Goal: Information Seeking & Learning: Learn about a topic

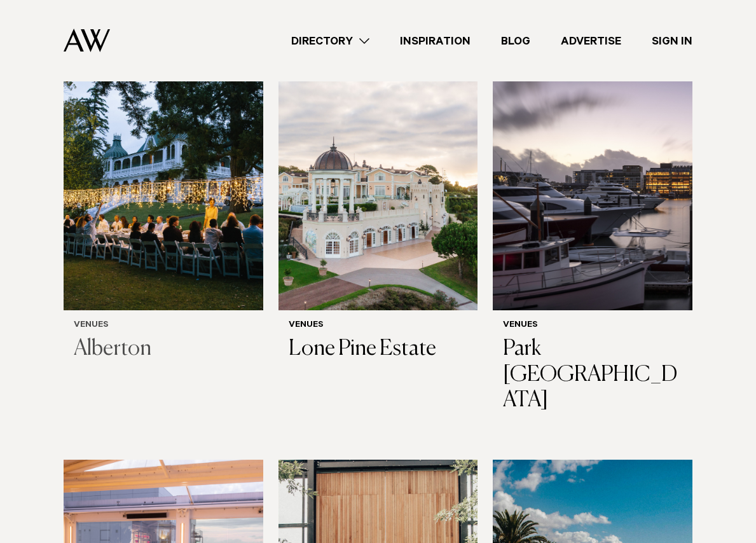
scroll to position [509, 0]
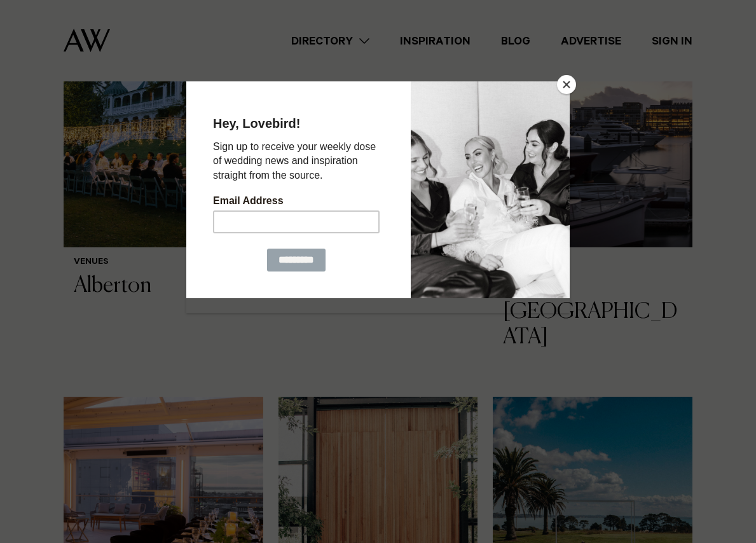
click at [574, 85] on button "Close" at bounding box center [566, 84] width 19 height 19
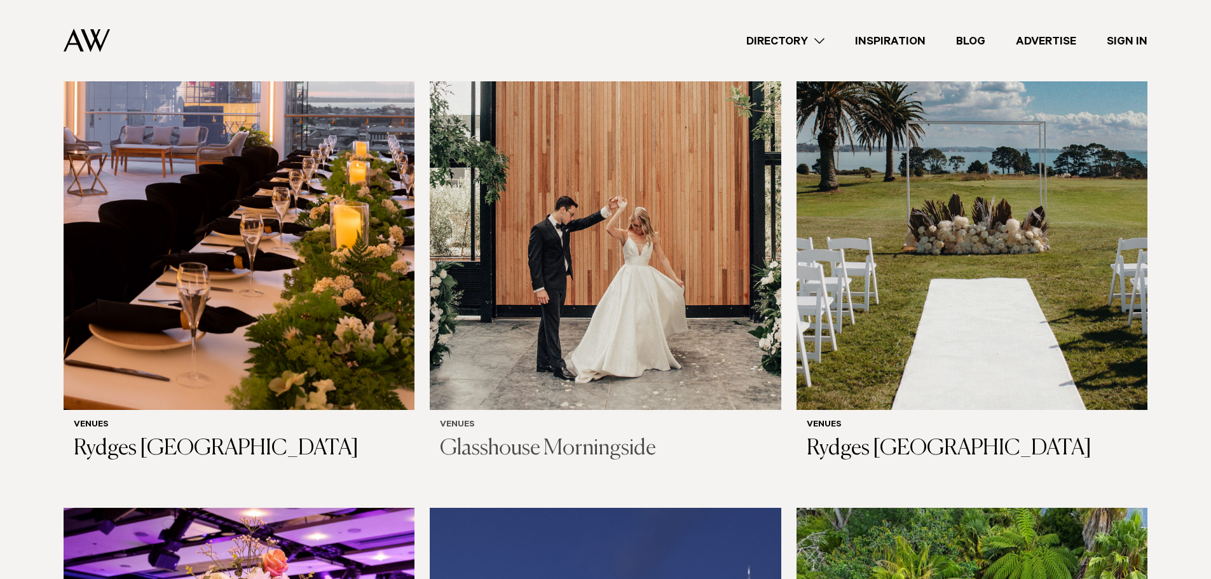
scroll to position [1055, 0]
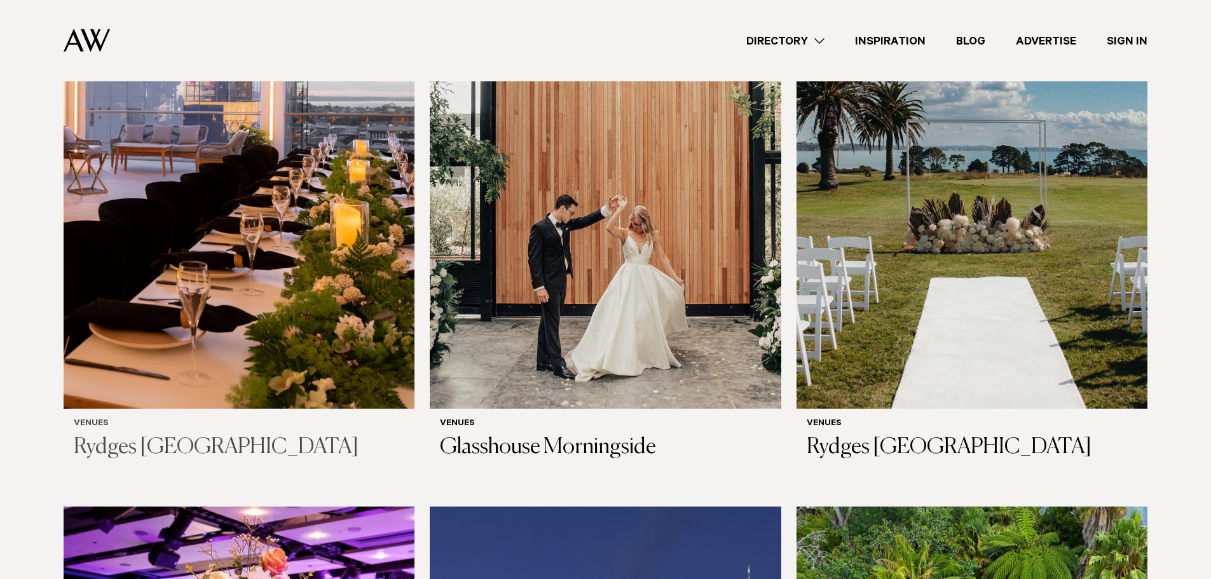
click at [237, 350] on img at bounding box center [239, 173] width 351 height 471
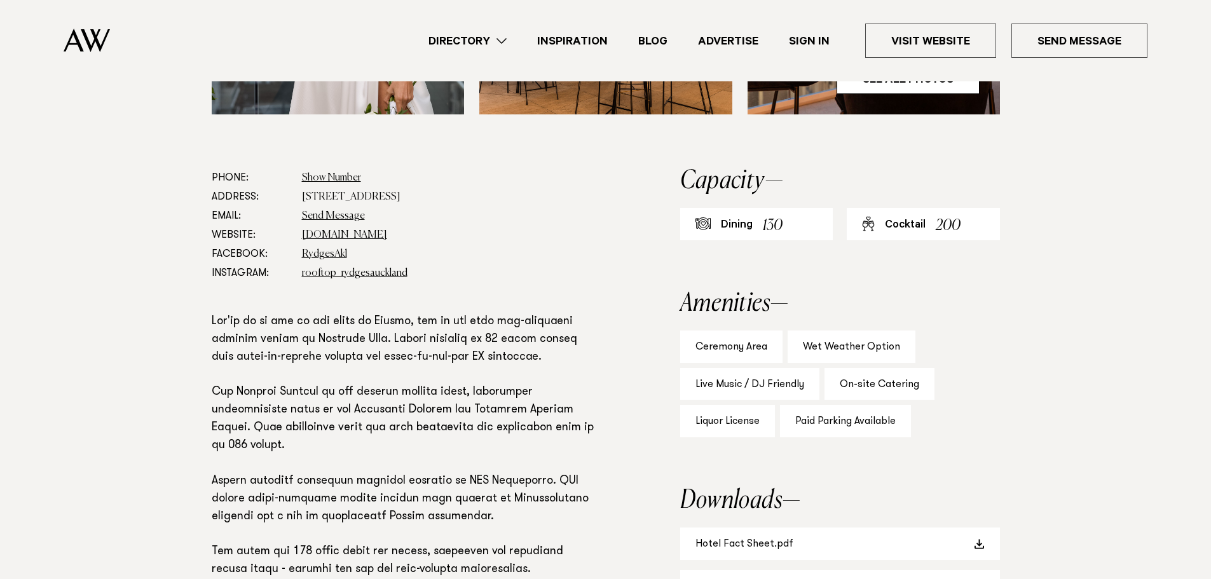
scroll to position [636, 0]
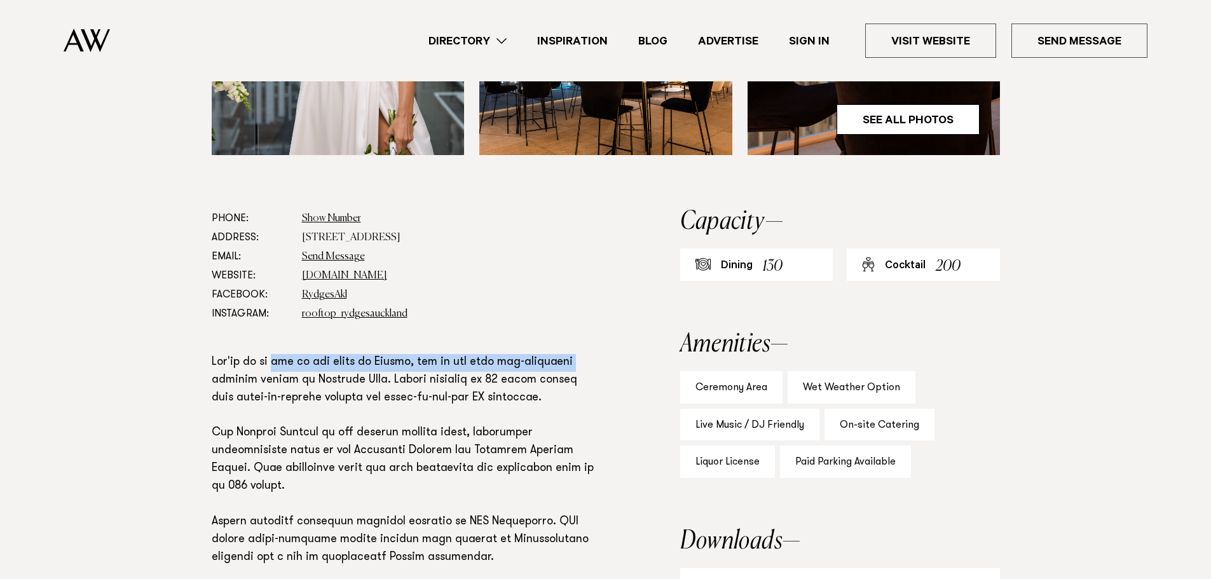
drag, startPoint x: 273, startPoint y: 315, endPoint x: 589, endPoint y: 319, distance: 316.6
click at [591, 354] on p at bounding box center [405, 531] width 387 height 355
drag, startPoint x: 223, startPoint y: 336, endPoint x: 605, endPoint y: 343, distance: 382.1
click at [605, 343] on div "Phone: Show Number 09 375 5924 Address: [STREET_ADDRESS] Email: Send Message We…" at bounding box center [605, 495] width 895 height 573
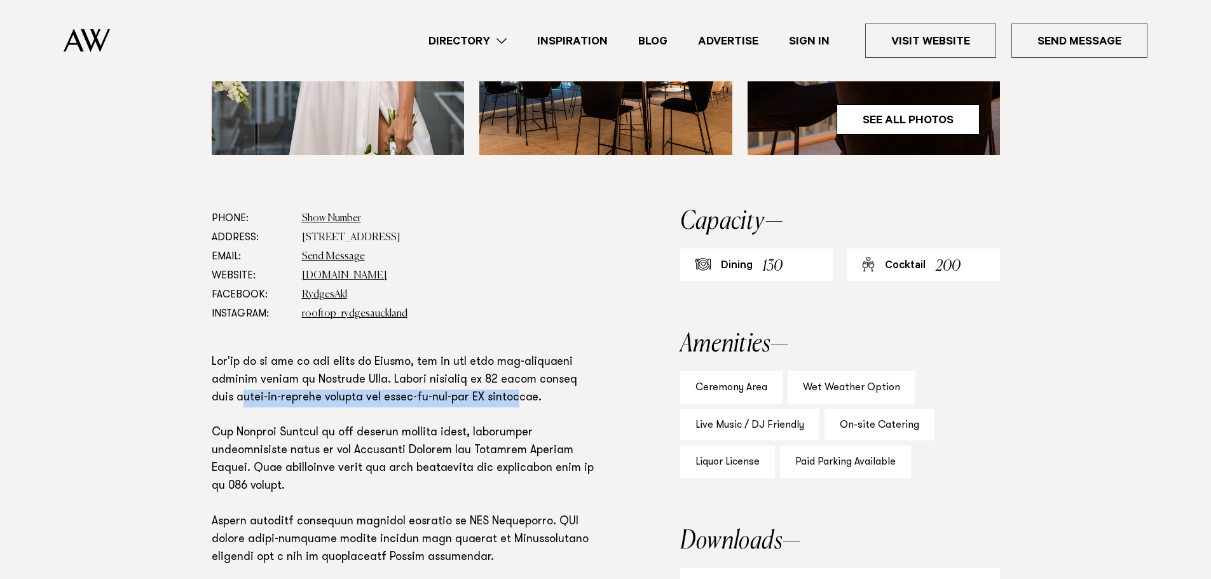
drag, startPoint x: 216, startPoint y: 357, endPoint x: 510, endPoint y: 359, distance: 293.7
click at [499, 358] on p at bounding box center [405, 531] width 387 height 355
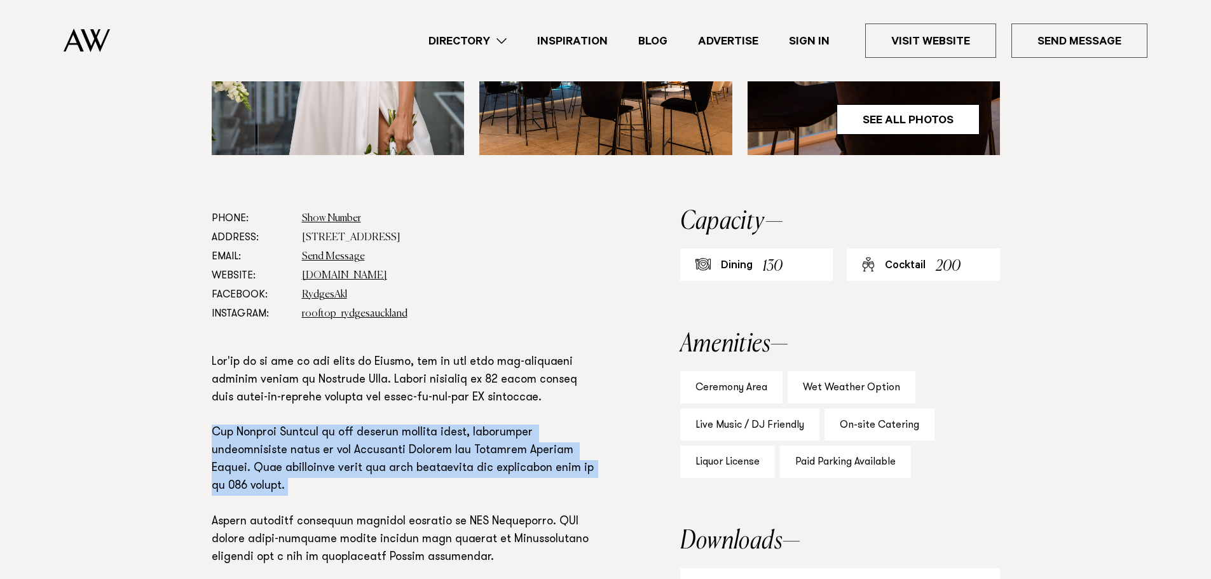
drag, startPoint x: 209, startPoint y: 389, endPoint x: 447, endPoint y: 444, distance: 244.6
click at [447, 444] on div "Phone: Show Number 09 375 5924 Address: 59 Federal Street, Auckland Central, Au…" at bounding box center [605, 495] width 895 height 573
click at [447, 444] on p at bounding box center [405, 531] width 387 height 355
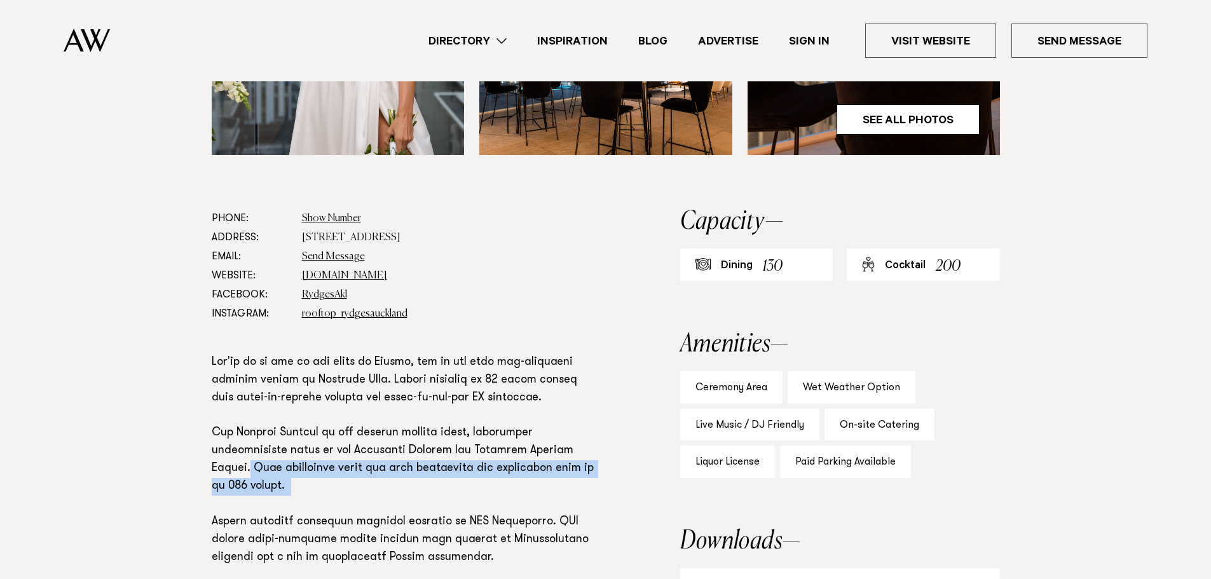
drag, startPoint x: 249, startPoint y: 424, endPoint x: 305, endPoint y: 451, distance: 62.0
click at [305, 451] on p at bounding box center [405, 531] width 387 height 355
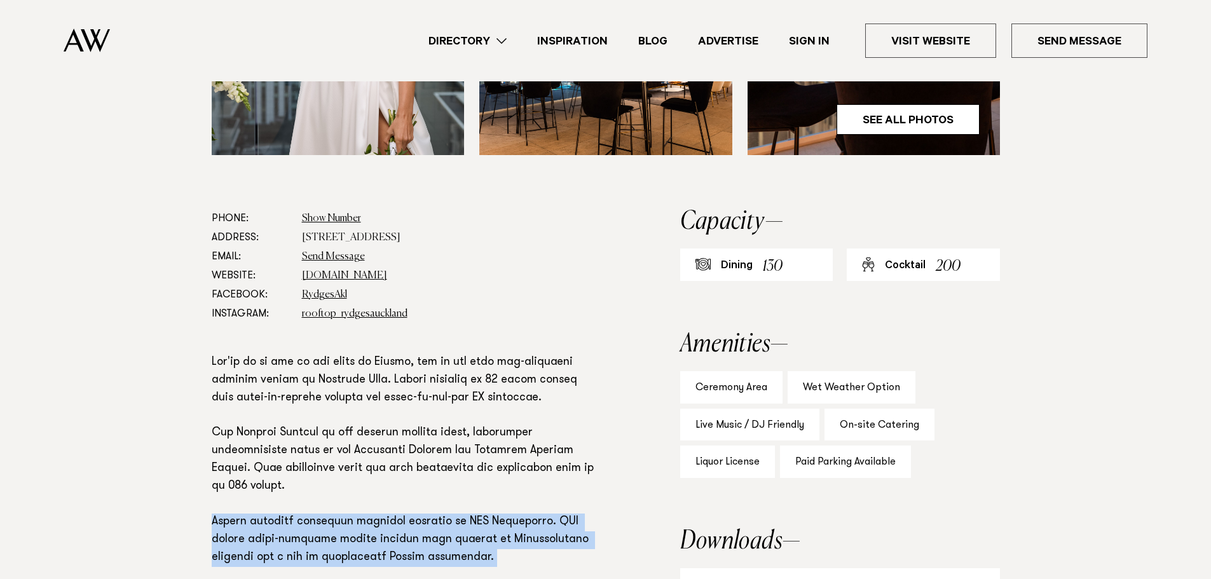
drag, startPoint x: 208, startPoint y: 477, endPoint x: 480, endPoint y: 517, distance: 275.0
click at [480, 517] on div "Phone: Show Number 09 375 5924 Address: 59 Federal Street, Auckland Central, Au…" at bounding box center [605, 495] width 895 height 573
click at [480, 517] on p at bounding box center [405, 531] width 387 height 355
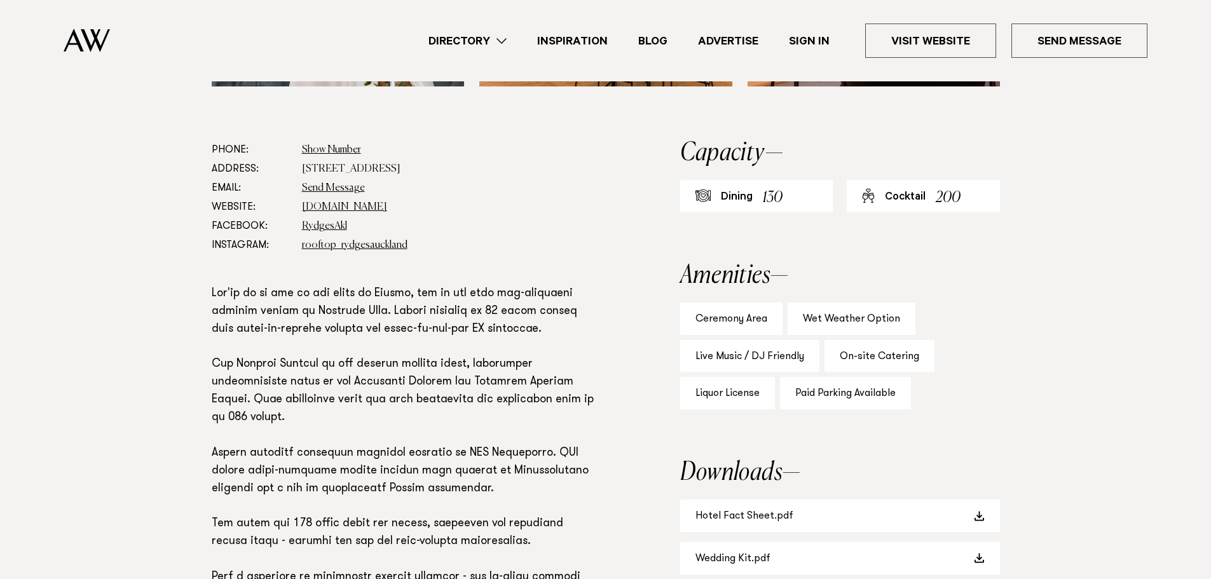
scroll to position [826, 0]
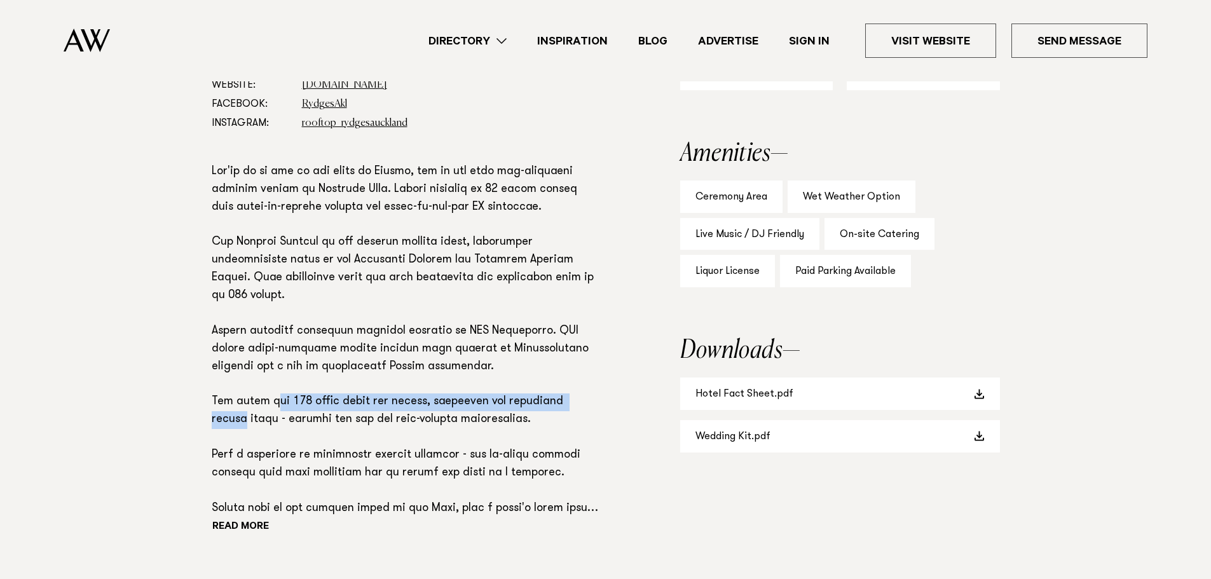
drag, startPoint x: 288, startPoint y: 356, endPoint x: 580, endPoint y: 359, distance: 291.8
click at [580, 359] on p at bounding box center [405, 340] width 387 height 355
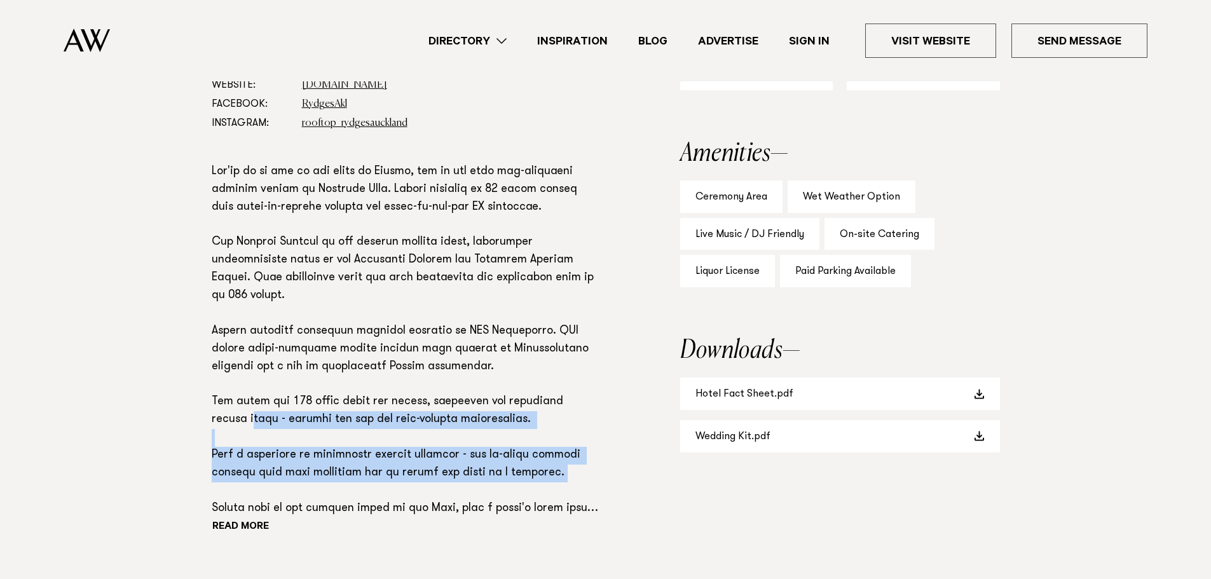
drag, startPoint x: 254, startPoint y: 379, endPoint x: 574, endPoint y: 432, distance: 324.1
click at [574, 432] on p at bounding box center [405, 340] width 387 height 355
drag, startPoint x: 574, startPoint y: 432, endPoint x: 275, endPoint y: 350, distance: 309.9
click at [275, 350] on p at bounding box center [405, 340] width 387 height 355
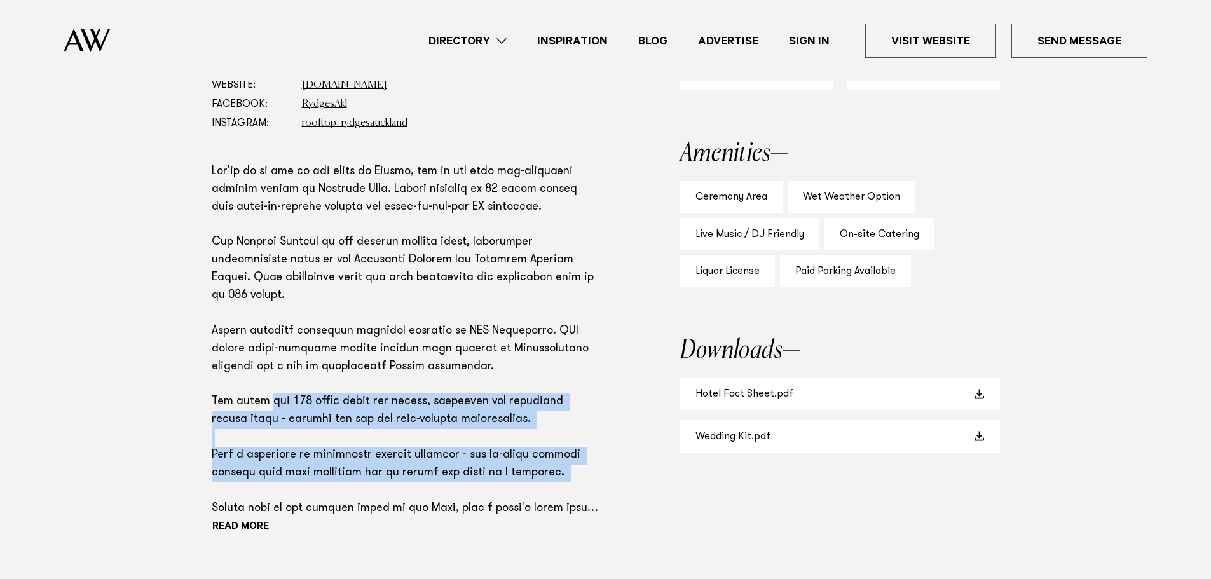
click at [275, 350] on p at bounding box center [405, 340] width 387 height 355
drag, startPoint x: 226, startPoint y: 353, endPoint x: 554, endPoint y: 431, distance: 337.7
click at [554, 431] on p at bounding box center [405, 340] width 387 height 355
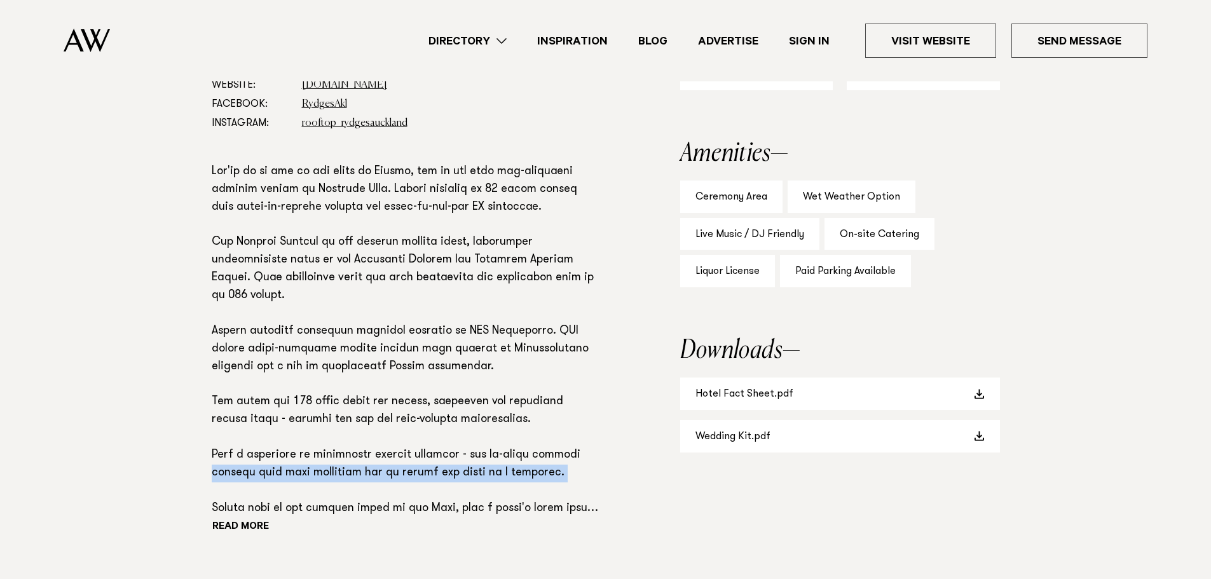
drag, startPoint x: 207, startPoint y: 427, endPoint x: 554, endPoint y: 427, distance: 346.5
click at [554, 427] on div "Phone: Show Number 09 375 5924 Address: 59 Federal Street, Auckland Central, Au…" at bounding box center [605, 304] width 895 height 573
click at [554, 427] on p at bounding box center [405, 340] width 387 height 355
drag, startPoint x: 450, startPoint y: 424, endPoint x: 191, endPoint y: 413, distance: 259.6
click at [191, 413] on div "Phone: Show Number 09 375 5924 Address: 59 Federal Street, Auckland Central, Au…" at bounding box center [605, 304] width 895 height 573
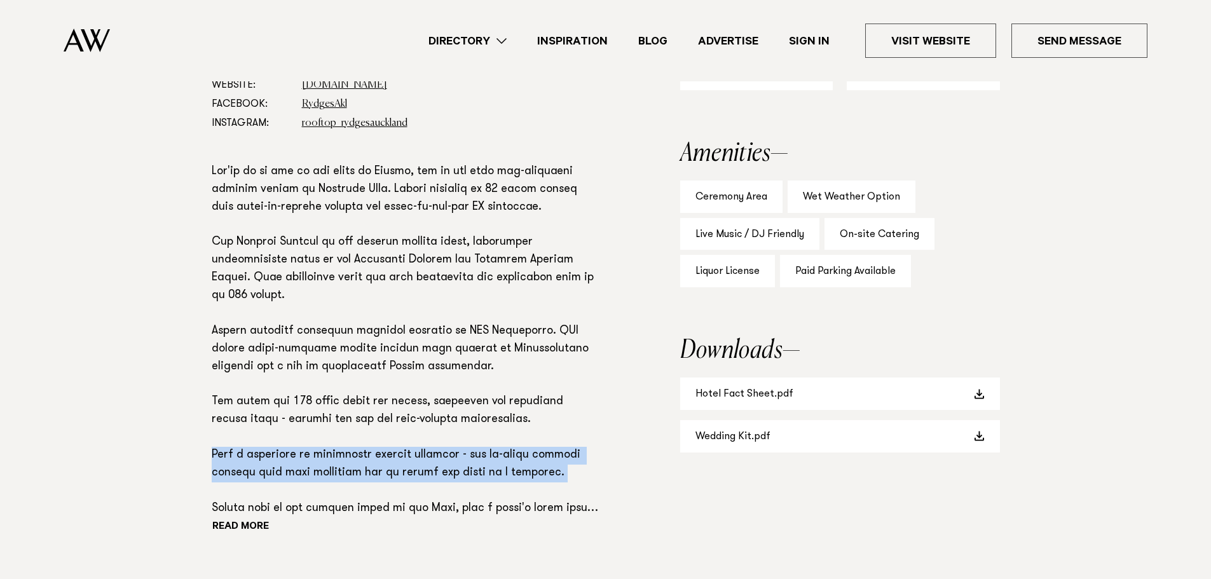
click at [191, 413] on div "Phone: Show Number 09 375 5924 Address: 59 Federal Street, Auckland Central, Au…" at bounding box center [605, 304] width 895 height 573
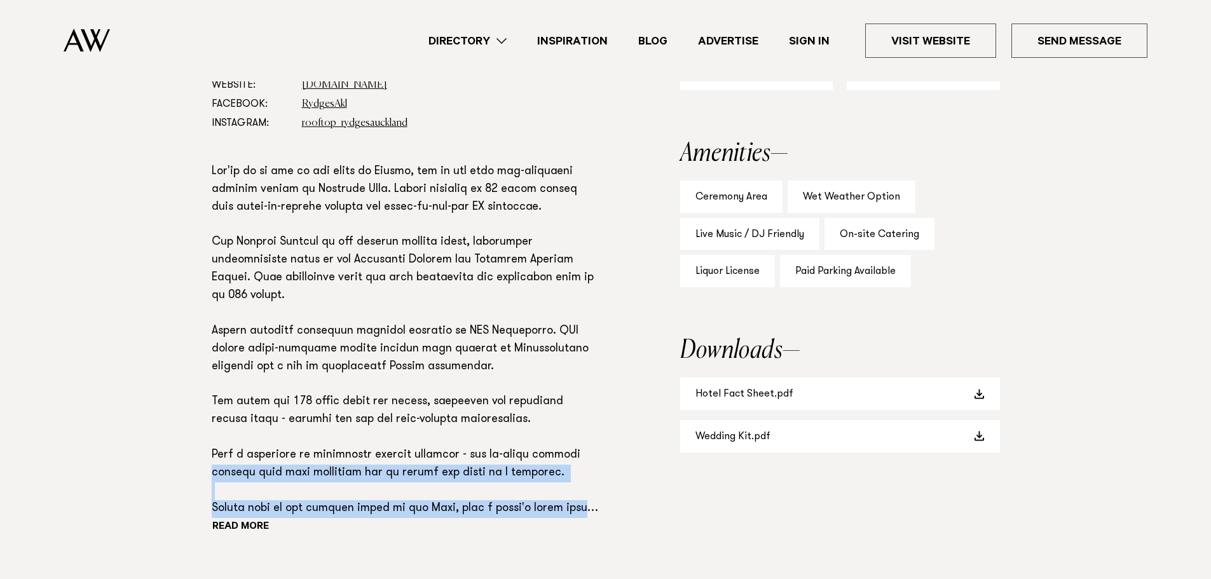
drag, startPoint x: 231, startPoint y: 446, endPoint x: 411, endPoint y: 498, distance: 187.1
click at [411, 498] on div "Phone: Show Number 09 375 5924 Address: 59 Federal Street, Auckland Central, Au…" at bounding box center [605, 304] width 895 height 573
click at [411, 498] on section "Phone: Show Number 09 375 5924 Address: 59 Federal Street, Auckland Central, Au…" at bounding box center [405, 304] width 387 height 573
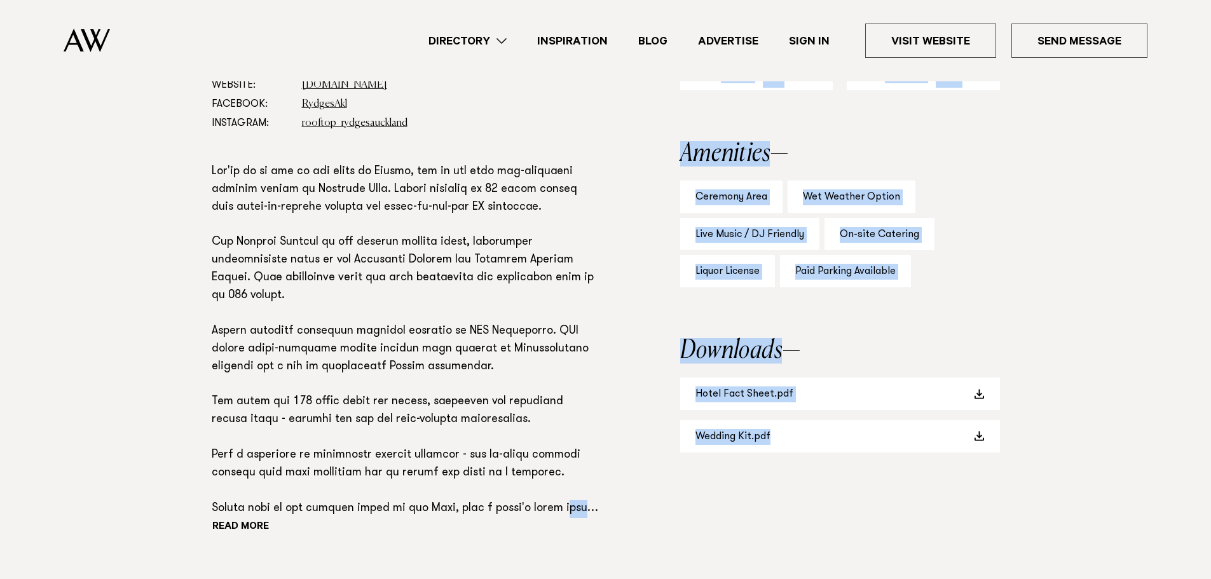
drag, startPoint x: 545, startPoint y: 461, endPoint x: 641, endPoint y: 467, distance: 96.2
click at [641, 467] on div "Phone: Show Number 09 375 5924 Address: 59 Federal Street, Auckland Central, Au…" at bounding box center [605, 304] width 895 height 573
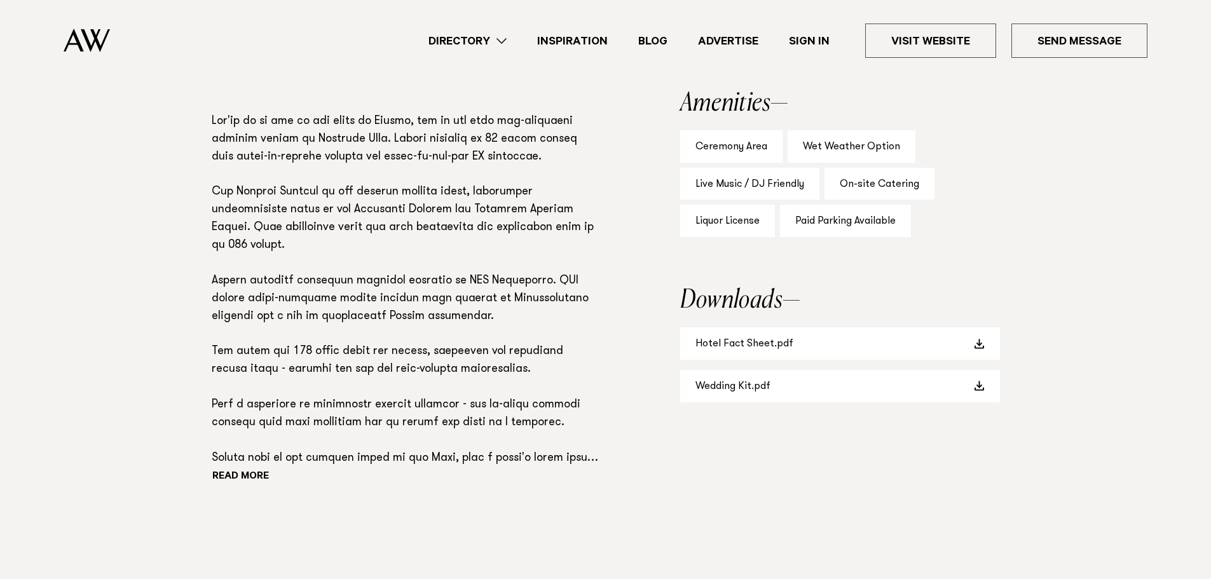
scroll to position [954, 0]
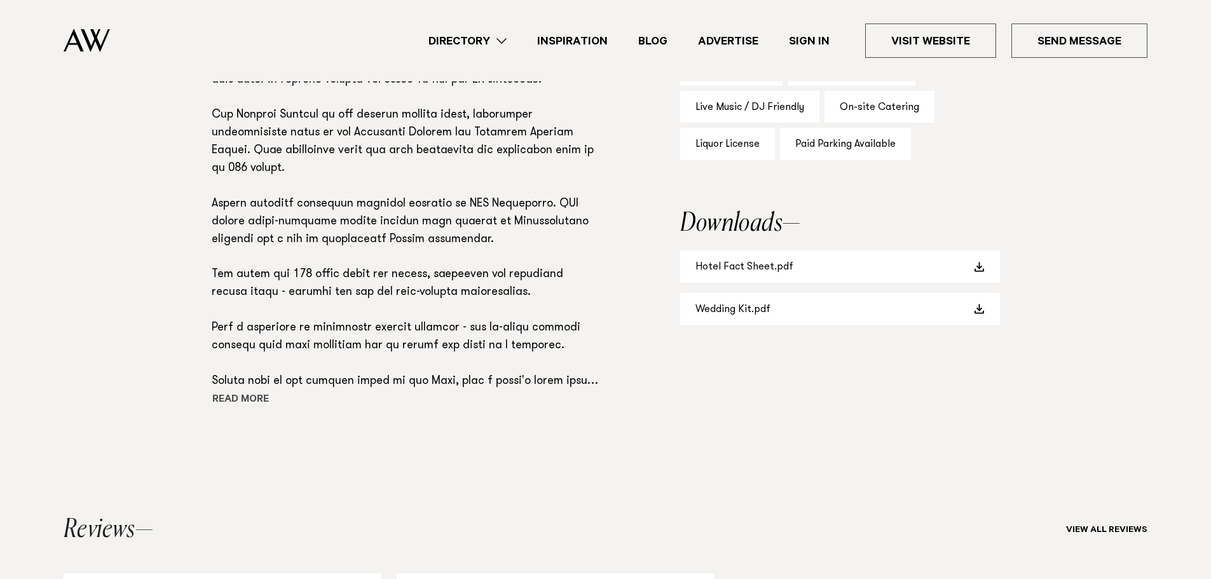
click at [233, 391] on button "Read more" at bounding box center [269, 400] width 114 height 19
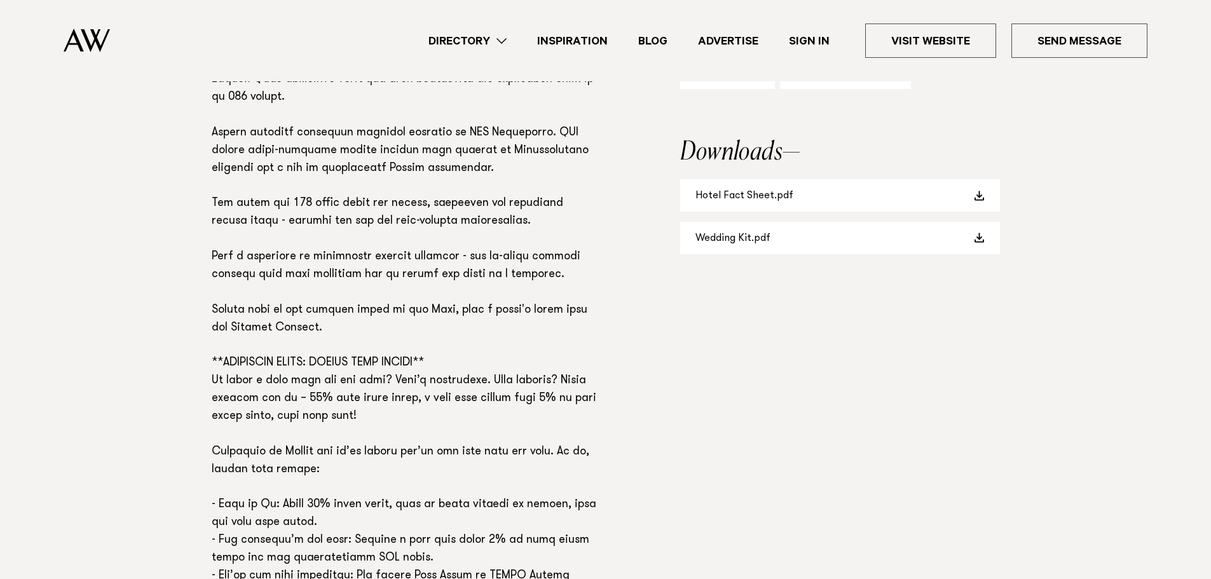
scroll to position [1025, 0]
drag, startPoint x: 219, startPoint y: 317, endPoint x: 468, endPoint y: 319, distance: 249.2
click at [468, 319] on p at bounding box center [405, 336] width 387 height 744
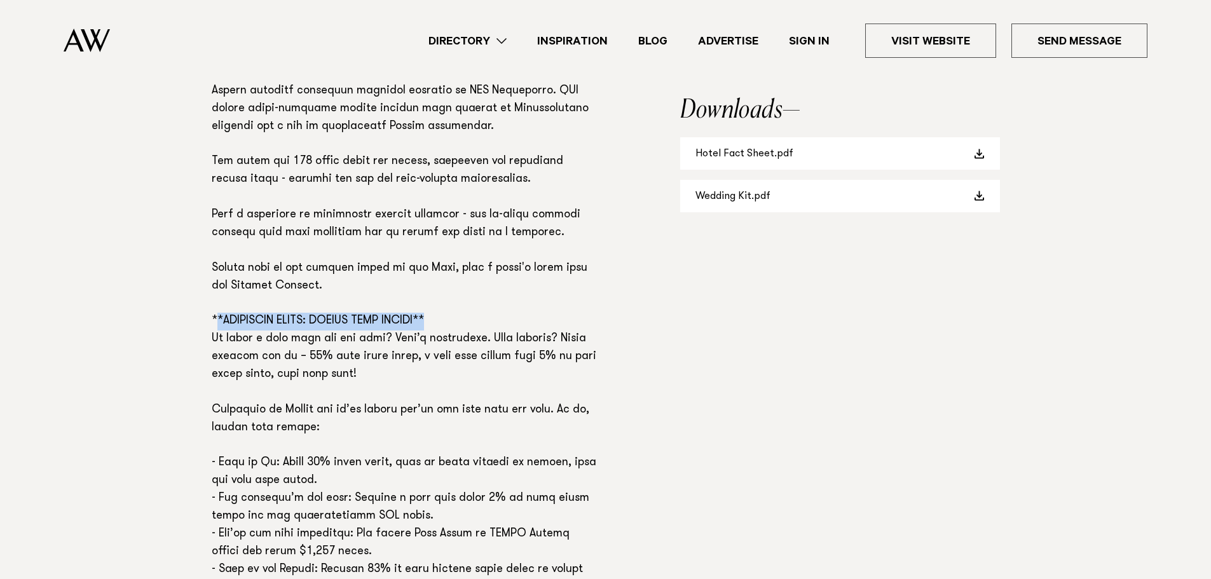
scroll to position [1089, 0]
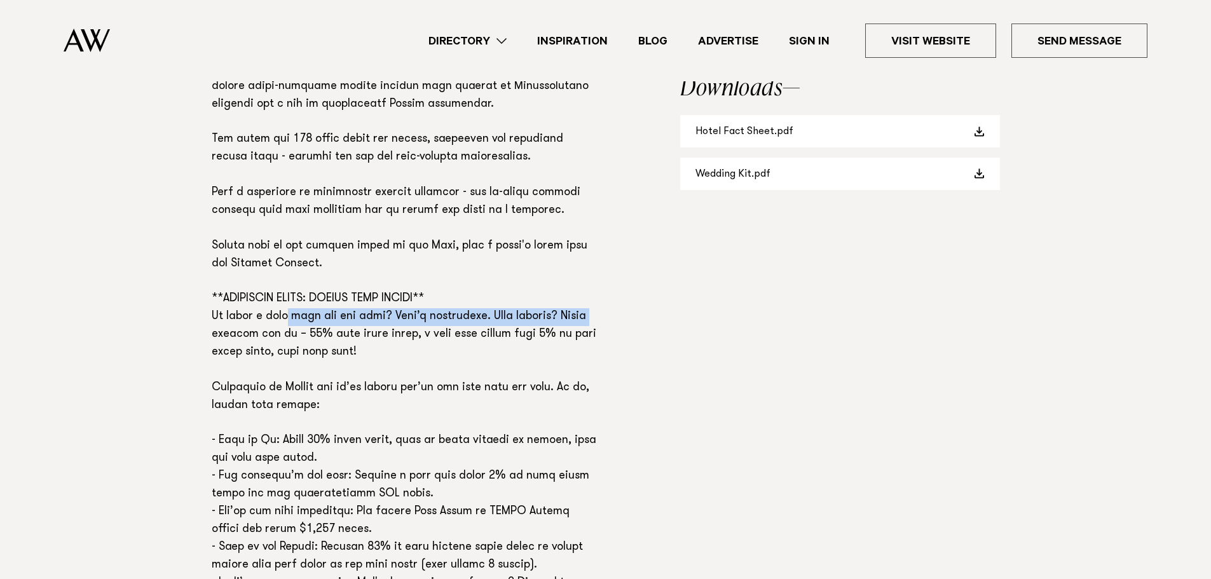
drag, startPoint x: 301, startPoint y: 275, endPoint x: 627, endPoint y: 270, distance: 326.2
click at [627, 270] on div "Phone: Show Number 09 375 5924 Address: 59 Federal Street, Auckland Central, Au…" at bounding box center [605, 237] width 895 height 963
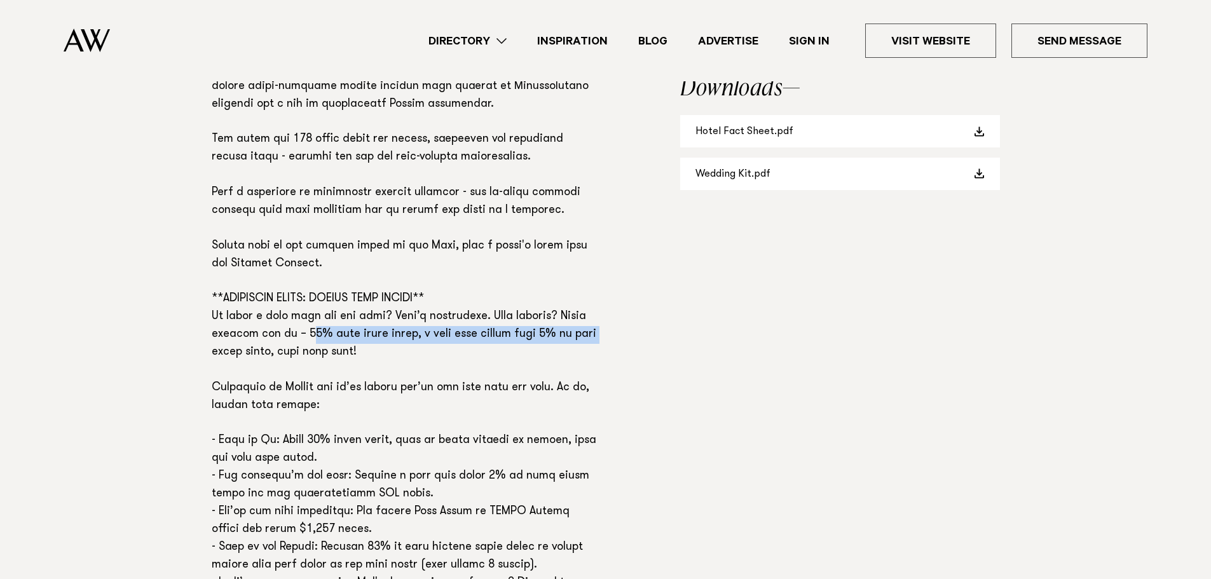
drag, startPoint x: 291, startPoint y: 292, endPoint x: 601, endPoint y: 294, distance: 310.2
click at [601, 294] on div "Phone: Show Number 09 375 5924 Address: 59 Federal Street, Auckland Central, Au…" at bounding box center [605, 237] width 895 height 963
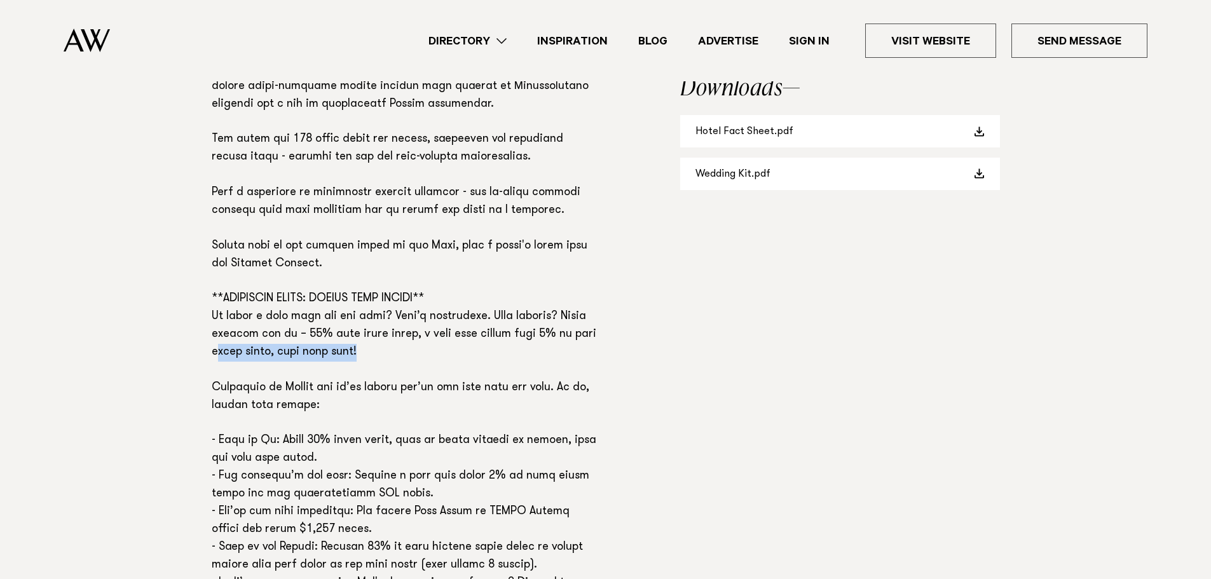
drag, startPoint x: 216, startPoint y: 310, endPoint x: 368, endPoint y: 313, distance: 152.6
click at [368, 313] on p at bounding box center [405, 273] width 387 height 744
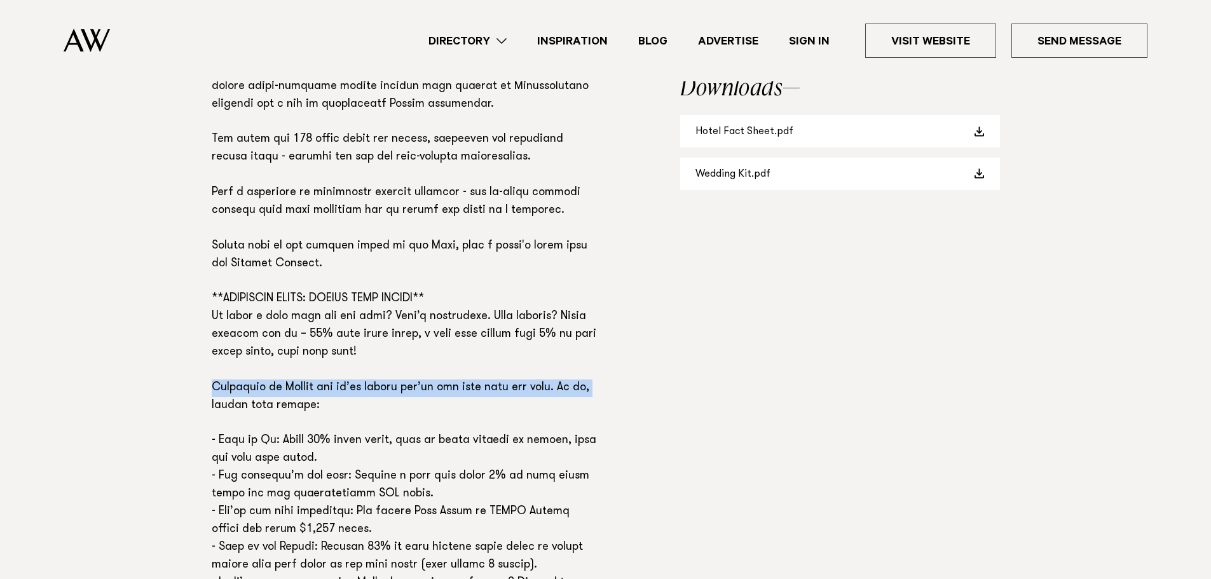
drag, startPoint x: 229, startPoint y: 343, endPoint x: 608, endPoint y: 342, distance: 378.9
click at [608, 342] on div "Phone: Show Number 09 375 5924 Address: 59 Federal Street, Auckland Central, Au…" at bounding box center [605, 237] width 895 height 963
drag, startPoint x: 330, startPoint y: 362, endPoint x: 221, endPoint y: 361, distance: 108.7
click at [221, 361] on p at bounding box center [405, 273] width 387 height 744
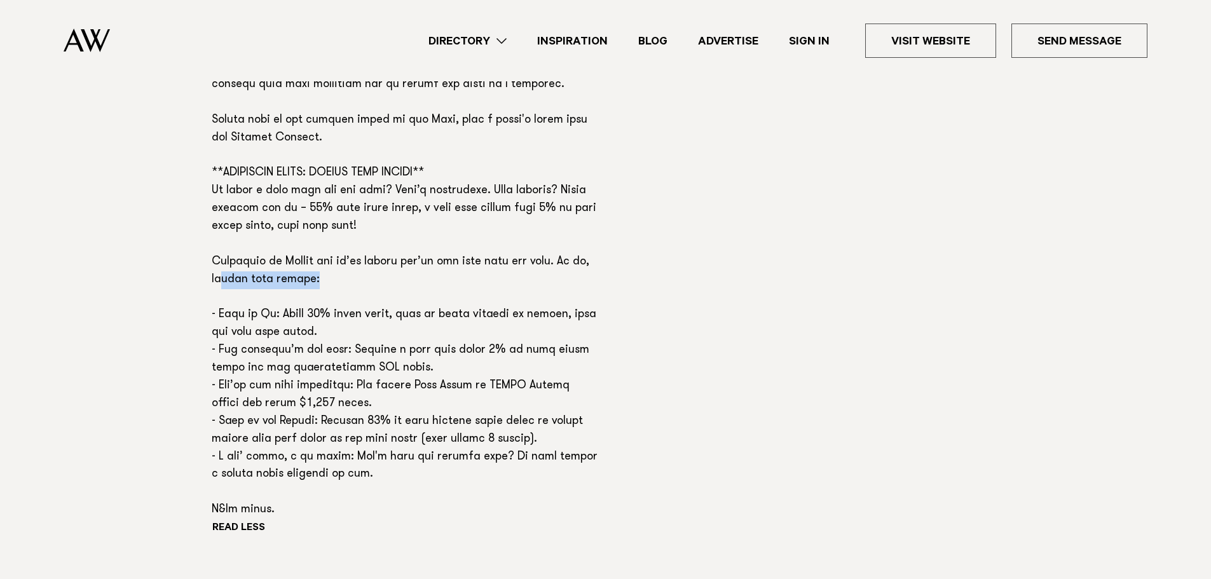
scroll to position [1216, 0]
drag, startPoint x: 279, startPoint y: 270, endPoint x: 580, endPoint y: 273, distance: 301.4
click at [580, 273] on p at bounding box center [405, 146] width 387 height 744
drag, startPoint x: 217, startPoint y: 287, endPoint x: 353, endPoint y: 287, distance: 136.7
click at [353, 287] on p at bounding box center [405, 146] width 387 height 744
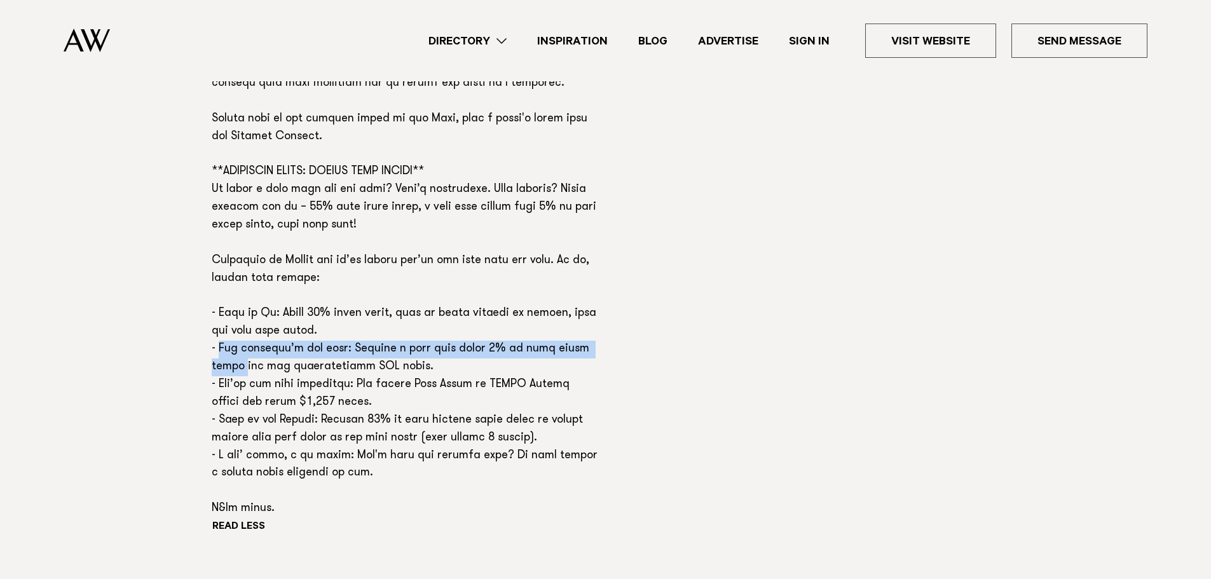
drag, startPoint x: 217, startPoint y: 310, endPoint x: 551, endPoint y: 313, distance: 333.2
click at [596, 303] on p at bounding box center [405, 146] width 387 height 744
drag, startPoint x: 373, startPoint y: 320, endPoint x: 216, endPoint y: 320, distance: 157.0
click at [216, 320] on p at bounding box center [405, 146] width 387 height 744
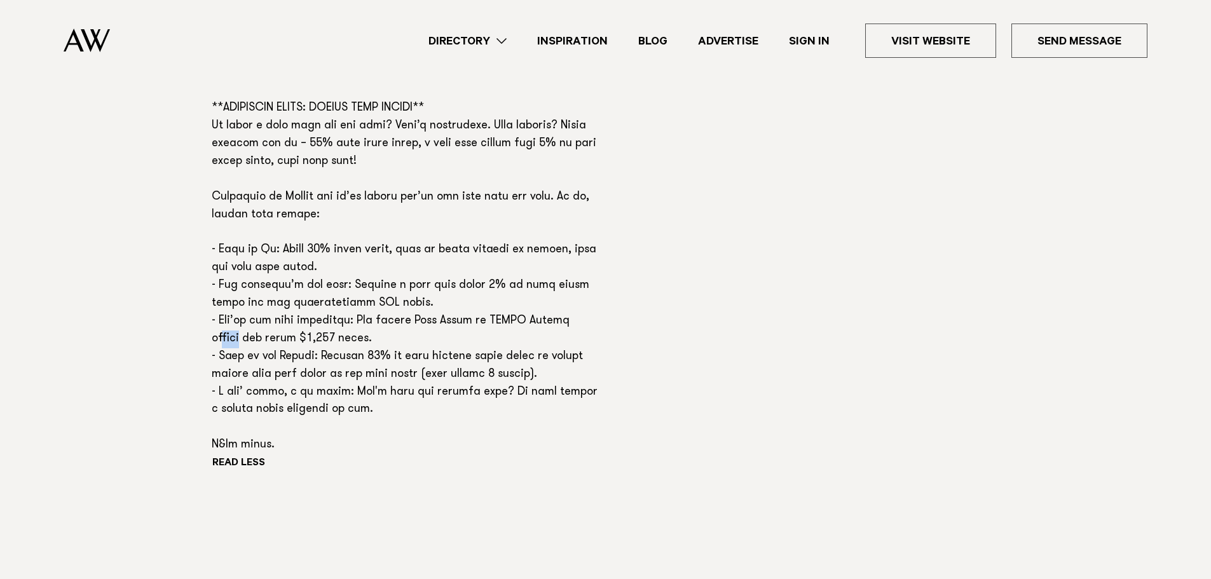
drag, startPoint x: 231, startPoint y: 287, endPoint x: 245, endPoint y: 287, distance: 13.4
click at [245, 287] on p at bounding box center [405, 82] width 387 height 744
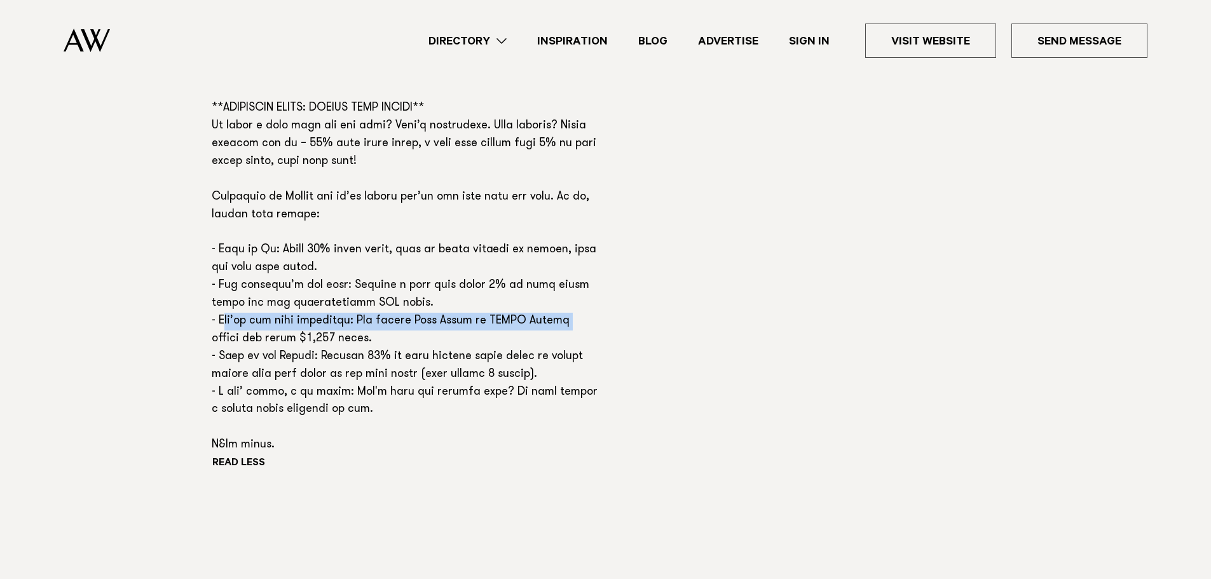
drag, startPoint x: 225, startPoint y: 277, endPoint x: 573, endPoint y: 281, distance: 347.8
click at [573, 281] on p at bounding box center [405, 82] width 387 height 744
drag, startPoint x: 367, startPoint y: 294, endPoint x: 209, endPoint y: 273, distance: 160.3
click at [209, 273] on div "Phone: Show Number 09 375 5924 Address: 59 Federal Street, Auckland Central, Au…" at bounding box center [605, 46] width 895 height 963
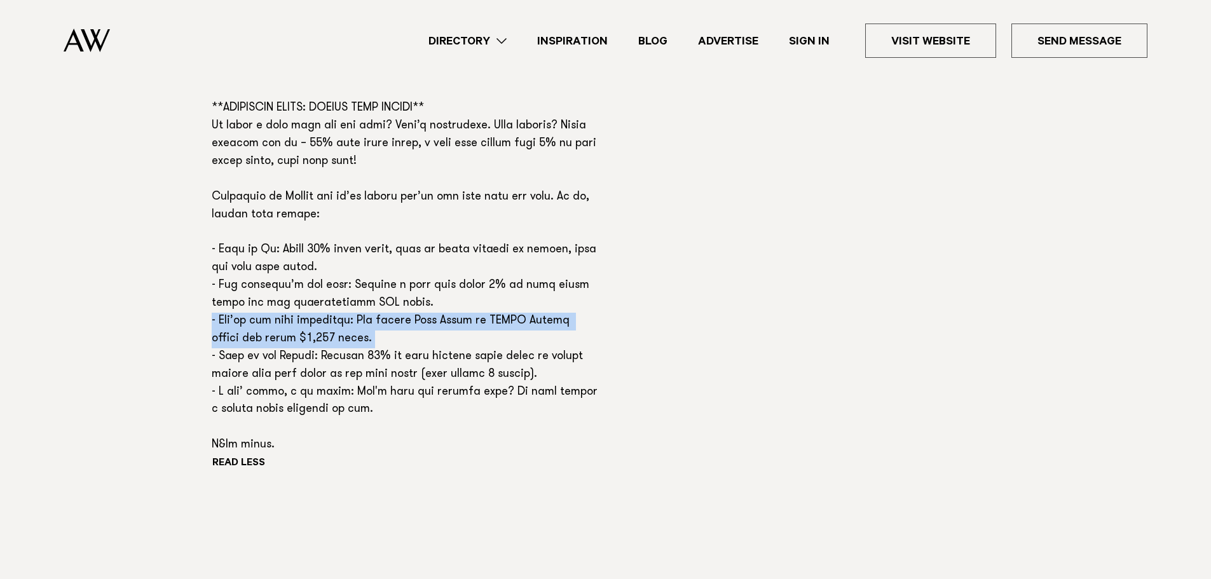
drag, startPoint x: 209, startPoint y: 273, endPoint x: 379, endPoint y: 292, distance: 171.4
click at [379, 292] on div "Phone: Show Number 09 375 5924 Address: 59 Federal Street, Auckland Central, Au…" at bounding box center [605, 46] width 895 height 963
click at [379, 292] on p at bounding box center [405, 82] width 387 height 744
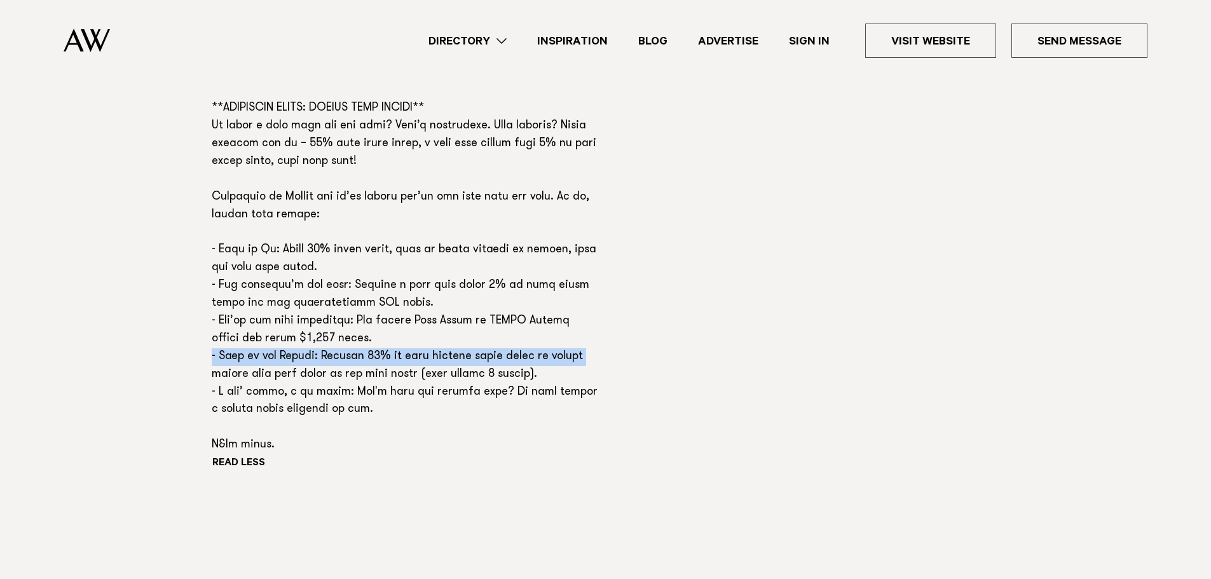
drag, startPoint x: 209, startPoint y: 315, endPoint x: 586, endPoint y: 315, distance: 377.0
click at [586, 315] on div "Phone: Show Number 09 375 5924 Address: 59 Federal Street, Auckland Central, Au…" at bounding box center [605, 46] width 895 height 963
click at [586, 315] on p at bounding box center [405, 82] width 387 height 744
drag, startPoint x: 586, startPoint y: 315, endPoint x: 202, endPoint y: 310, distance: 384.0
click at [202, 310] on div "Phone: Show Number 09 375 5924 Address: 59 Federal Street, Auckland Central, Au…" at bounding box center [605, 46] width 895 height 963
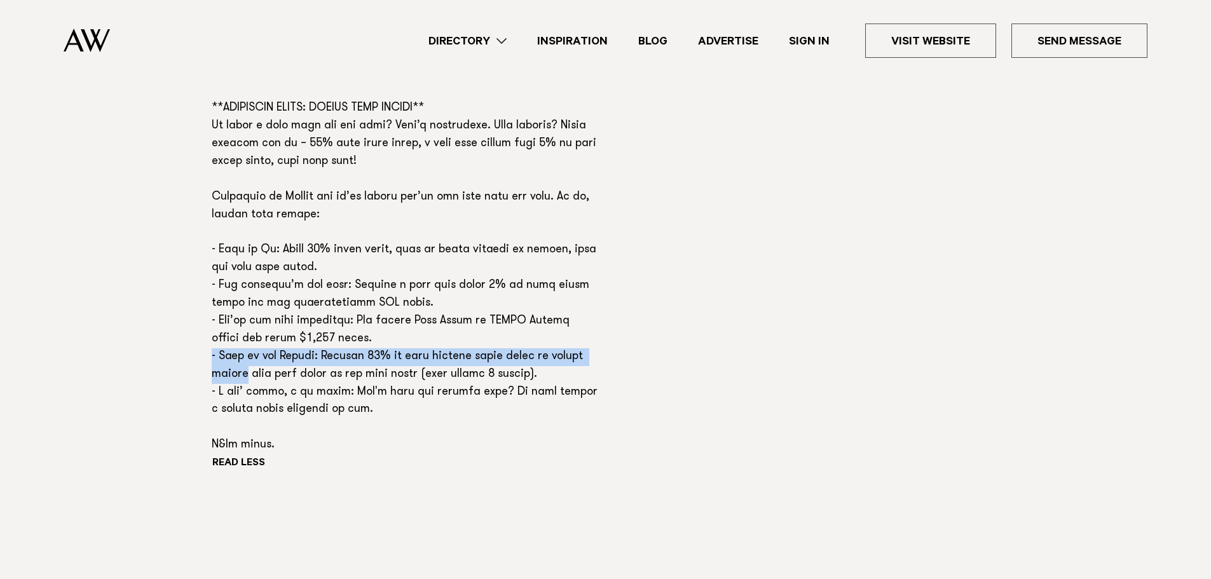
click at [202, 310] on div "Phone: Show Number 09 375 5924 Address: 59 Federal Street, Auckland Central, Au…" at bounding box center [605, 46] width 895 height 963
drag, startPoint x: 235, startPoint y: 317, endPoint x: 567, endPoint y: 334, distance: 332.9
click at [567, 334] on div "Phone: Show Number 09 375 5924 Address: 59 Federal Street, Auckland Central, Au…" at bounding box center [605, 46] width 895 height 963
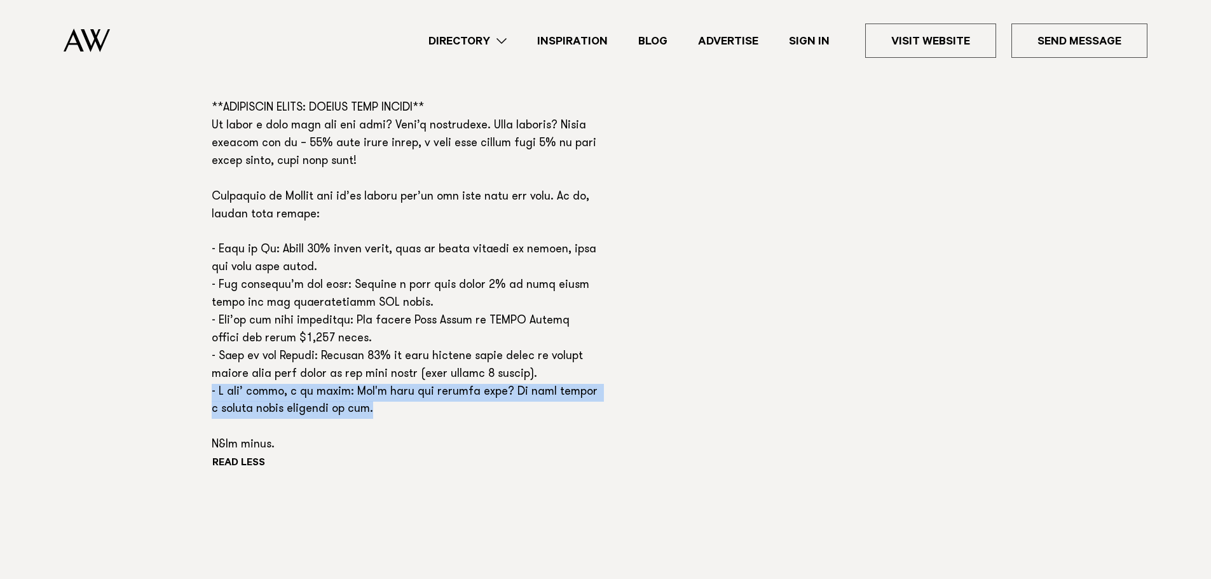
drag, startPoint x: 210, startPoint y: 346, endPoint x: 324, endPoint y: 360, distance: 115.4
click at [324, 360] on div "Phone: Show Number 09 375 5924 Address: 59 Federal Street, Auckland Central, Au…" at bounding box center [605, 46] width 895 height 963
click at [324, 360] on p at bounding box center [405, 82] width 387 height 744
drag, startPoint x: 325, startPoint y: 364, endPoint x: 210, endPoint y: 348, distance: 115.4
click at [210, 348] on div "Phone: Show Number 09 375 5924 Address: 59 Federal Street, Auckland Central, Au…" at bounding box center [605, 46] width 895 height 963
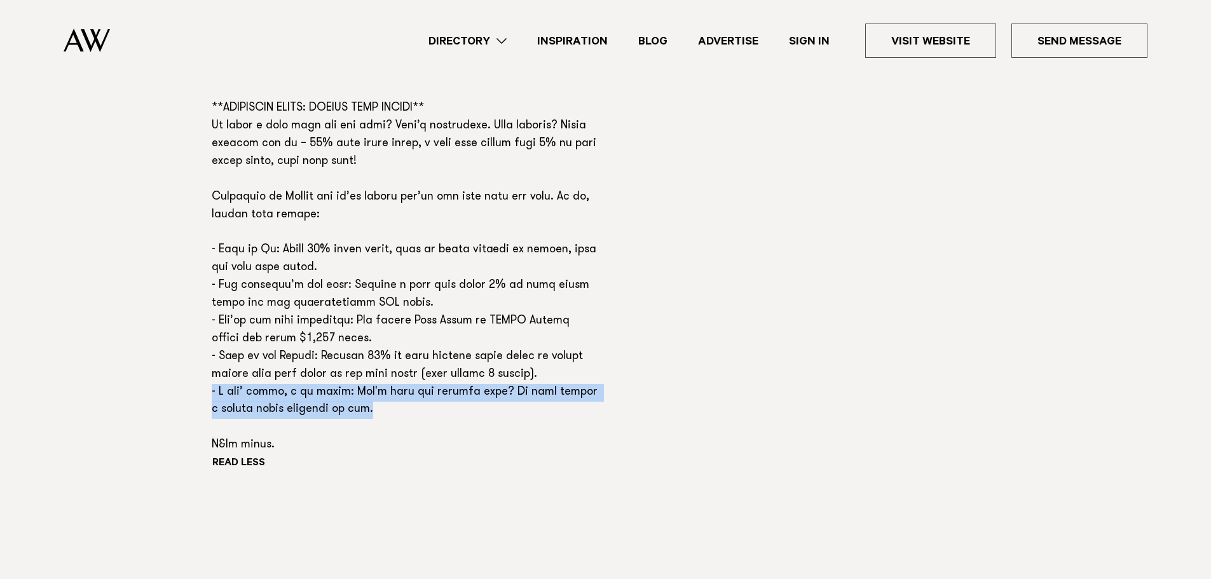
click at [220, 350] on p at bounding box center [405, 82] width 387 height 744
drag, startPoint x: 213, startPoint y: 350, endPoint x: 364, endPoint y: 371, distance: 152.1
click at [364, 371] on p at bounding box center [405, 82] width 387 height 744
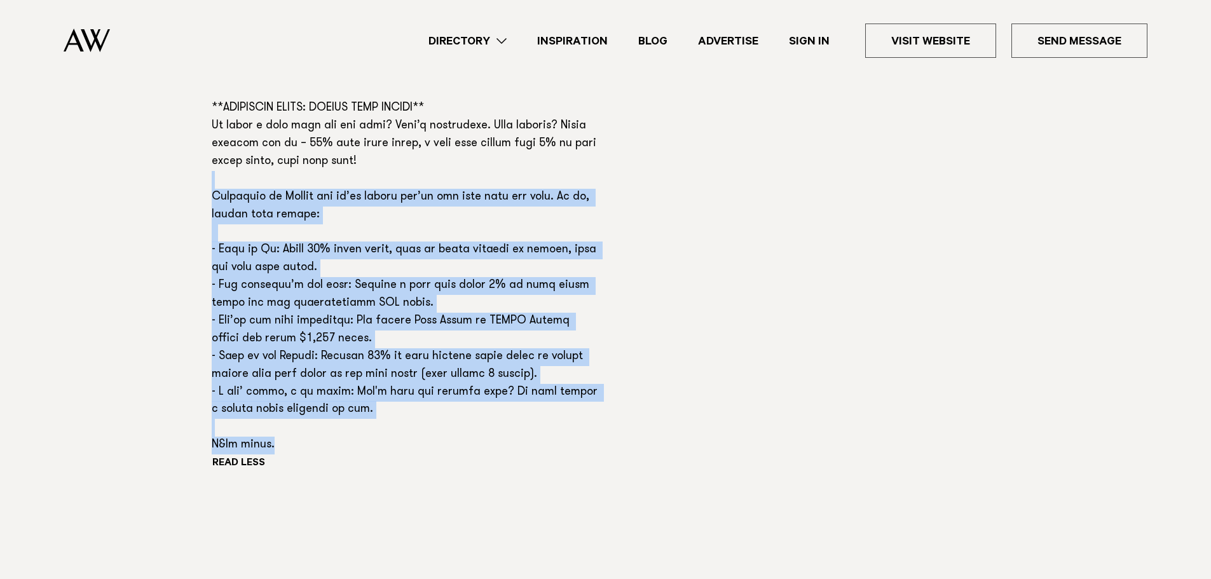
drag, startPoint x: 275, startPoint y: 401, endPoint x: 172, endPoint y: 130, distance: 289.7
click at [172, 130] on div "Phone: Show Number 09 375 5924 Address: 59 Federal Street, Auckland Central, Au…" at bounding box center [605, 46] width 895 height 963
drag, startPoint x: 181, startPoint y: 121, endPoint x: 362, endPoint y: 414, distance: 344.0
click at [362, 414] on div "Phone: Show Number 09 375 5924 Address: 59 Federal Street, Auckland Central, Au…" at bounding box center [605, 46] width 895 height 963
click at [362, 414] on div "Read more" at bounding box center [405, 92] width 387 height 764
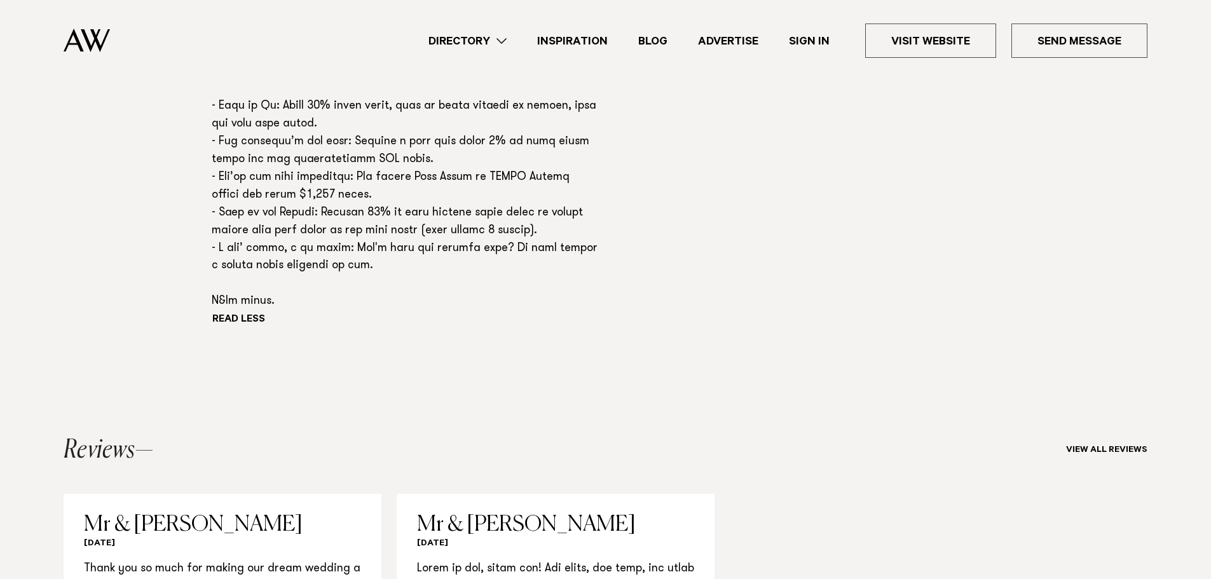
scroll to position [1598, 0]
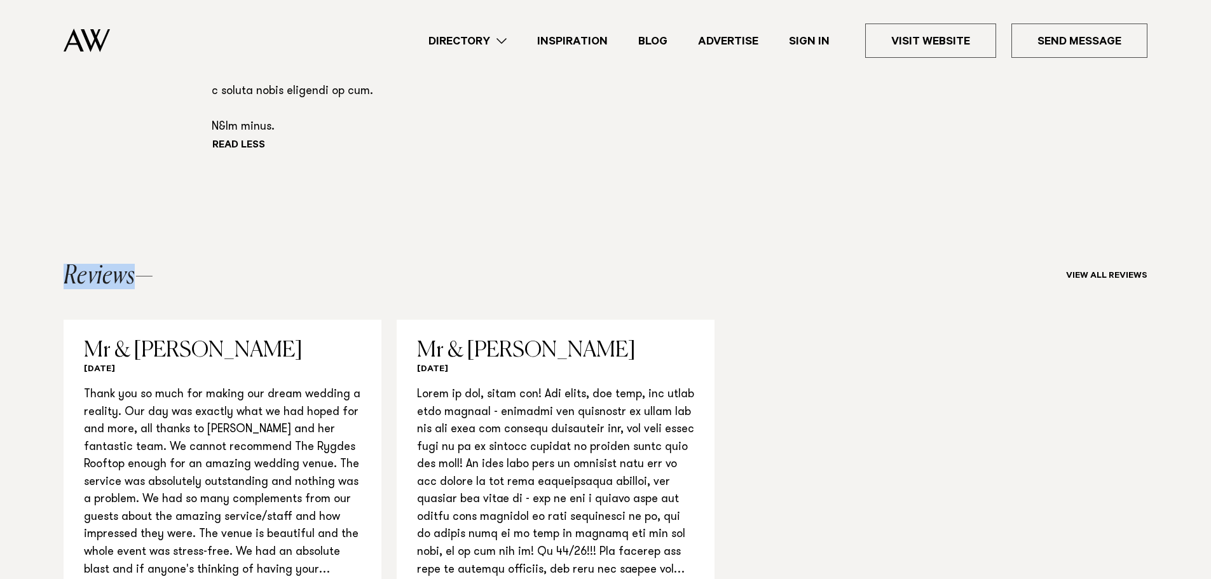
drag, startPoint x: 84, startPoint y: 227, endPoint x: 144, endPoint y: 233, distance: 60.7
click at [144, 264] on div "Reviews View all reviews Mr & Mrs Seabright 22 Jul 2016 Thank you so much for m…" at bounding box center [605, 452] width 1191 height 376
click at [144, 264] on h2 "Reviews" at bounding box center [109, 276] width 90 height 25
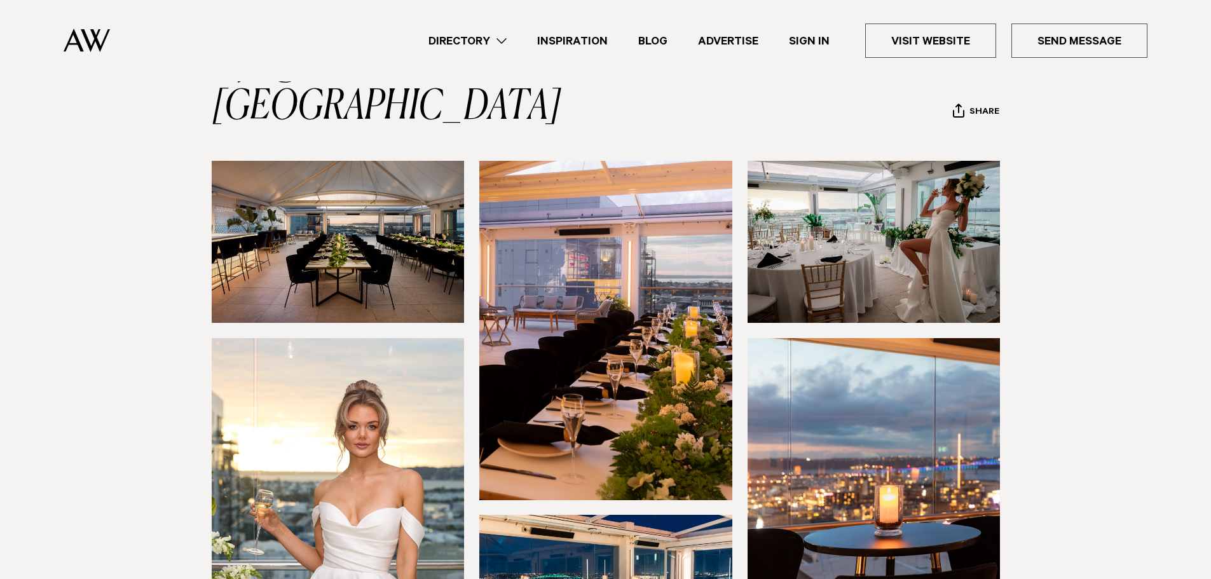
scroll to position [254, 0]
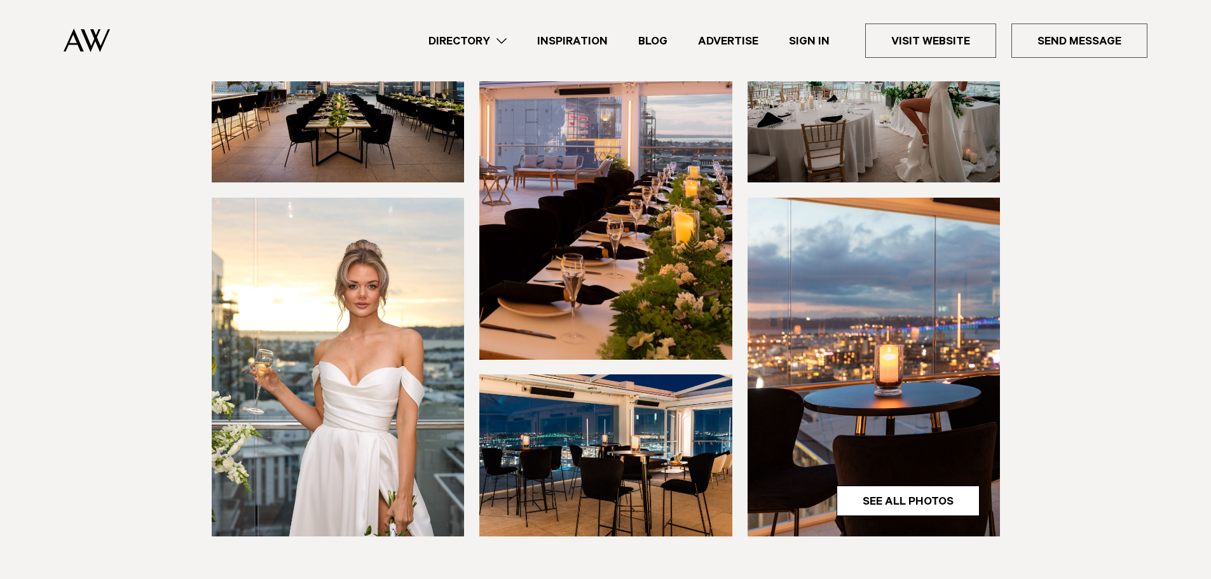
click at [568, 224] on img at bounding box center [605, 189] width 253 height 339
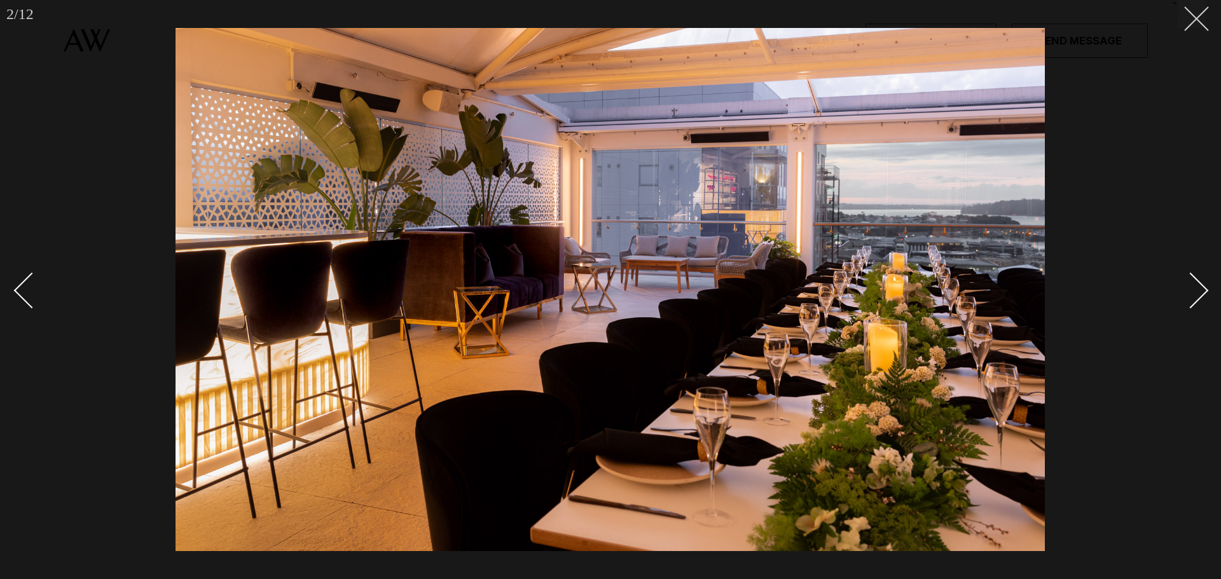
click at [1203, 24] on button at bounding box center [1191, 14] width 28 height 28
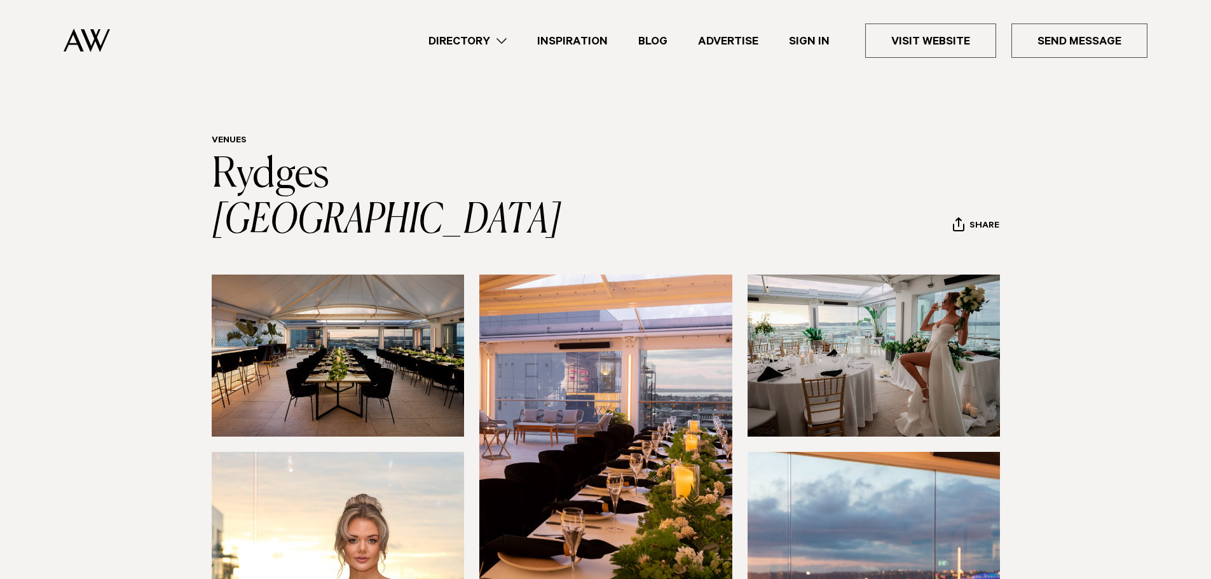
click at [461, 40] on link "Directory" at bounding box center [467, 40] width 109 height 17
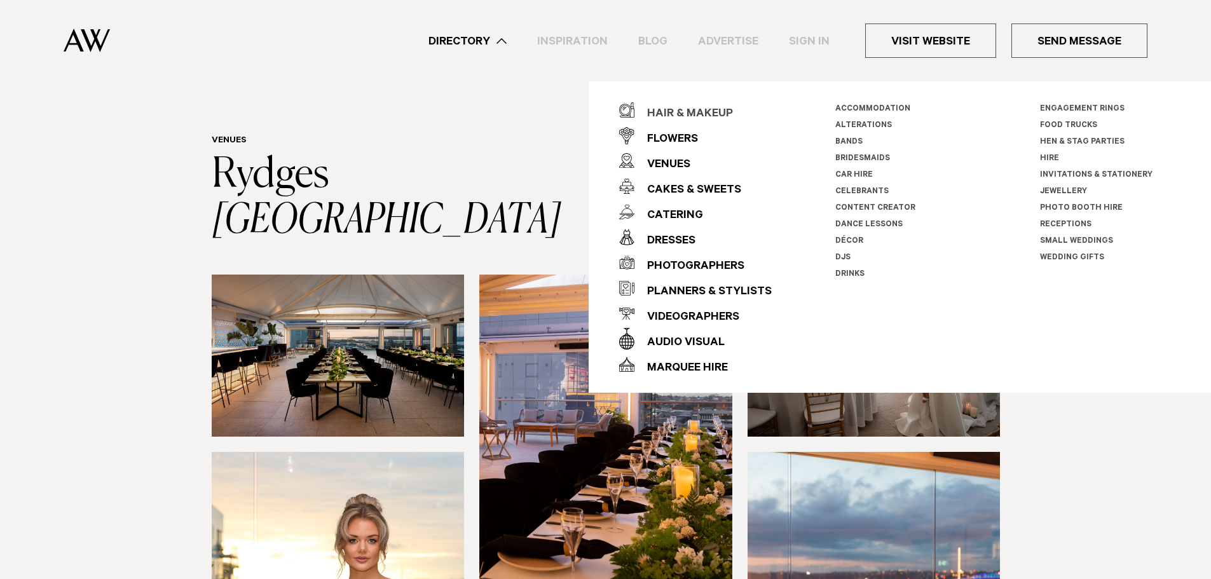
click at [675, 114] on div "Hair & Makeup" at bounding box center [683, 114] width 99 height 25
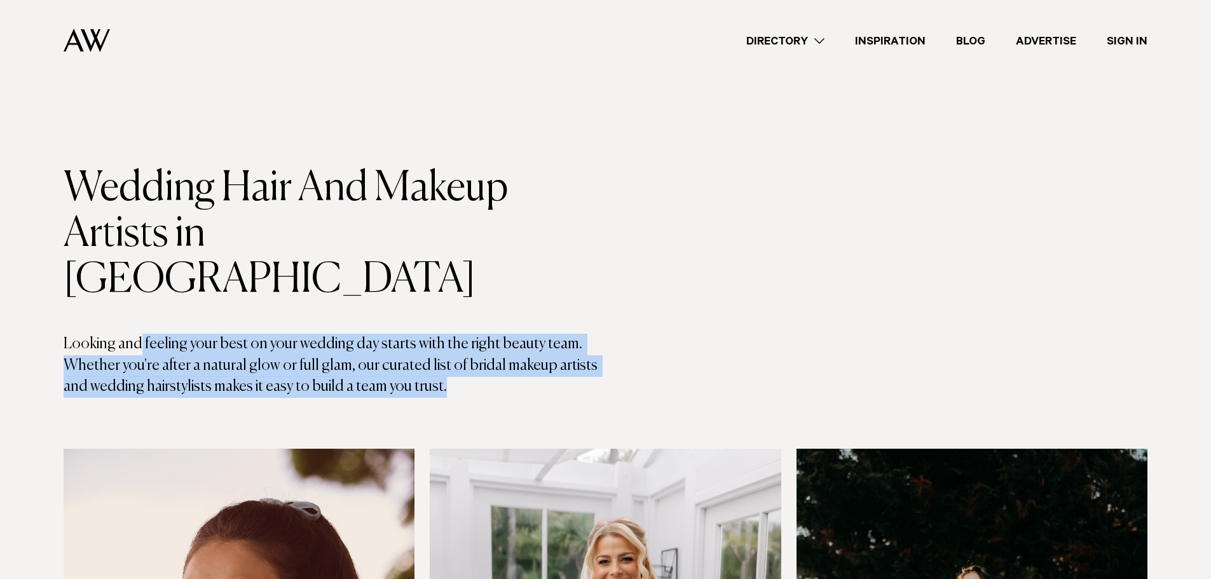
drag, startPoint x: 139, startPoint y: 291, endPoint x: 532, endPoint y: 342, distance: 396.8
click at [532, 342] on p "Looking and feeling your best on your wedding day starts with the right beauty …" at bounding box center [335, 366] width 542 height 64
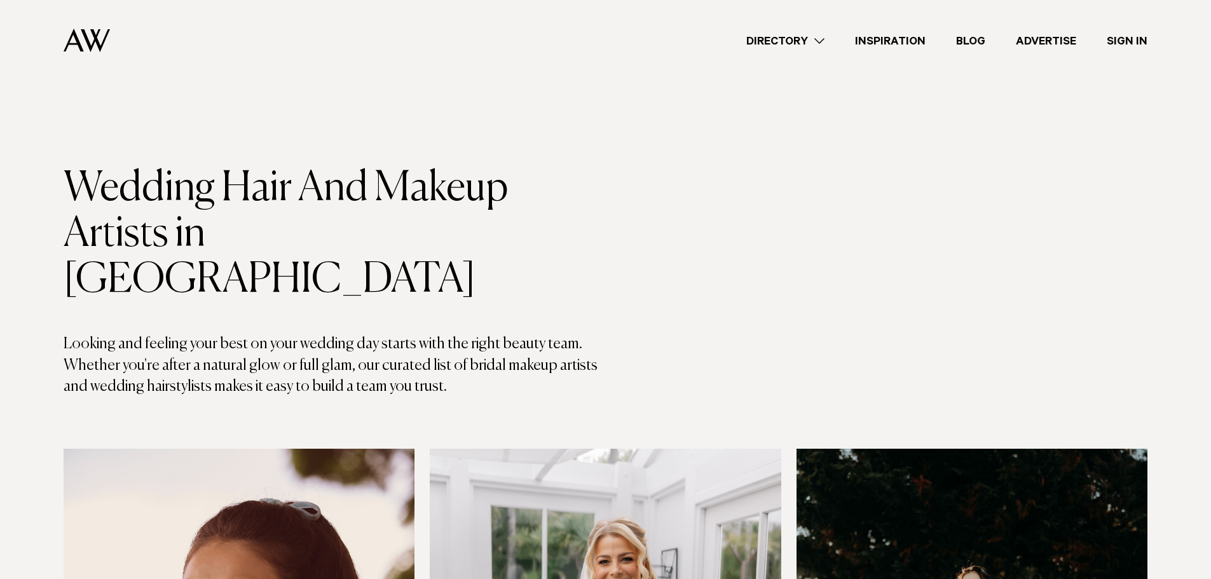
click at [876, 41] on link "Inspiration" at bounding box center [890, 40] width 101 height 17
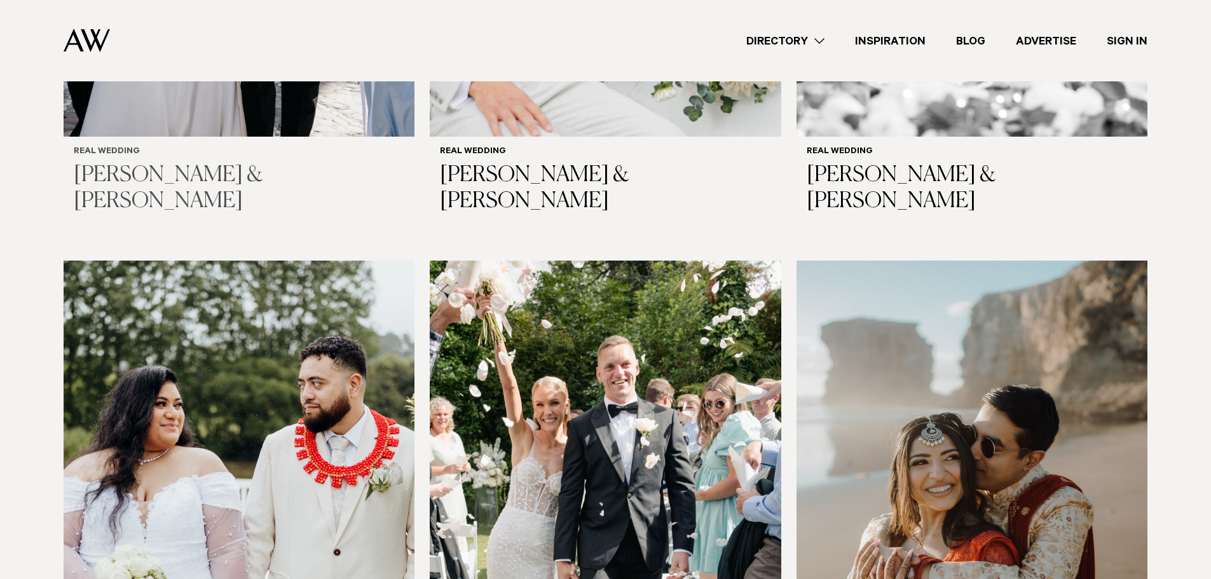
scroll to position [1081, 0]
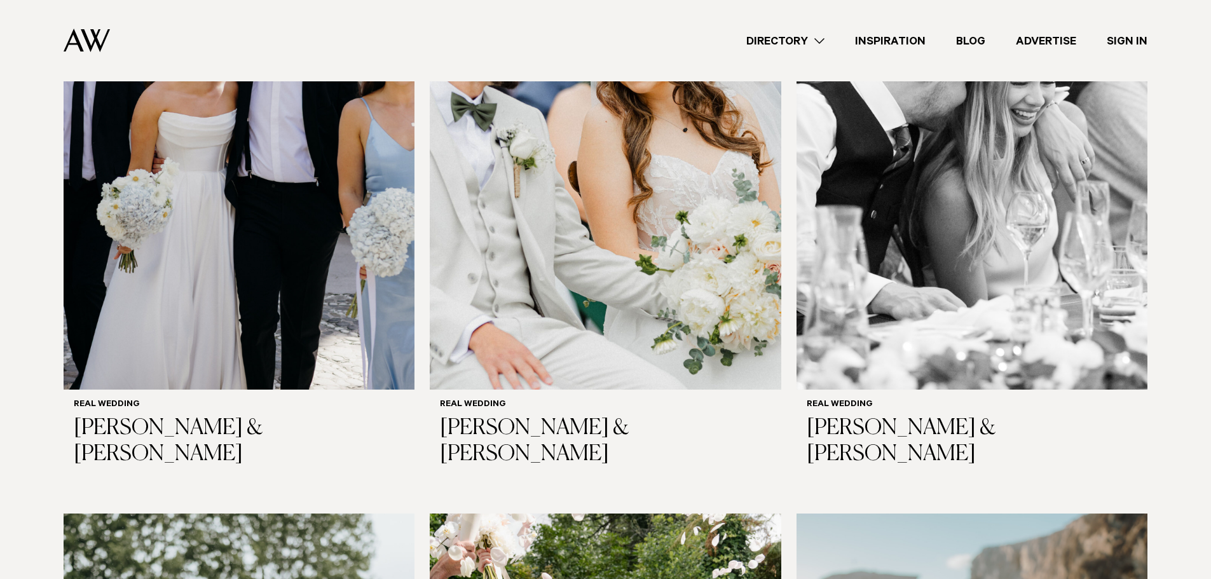
click at [807, 43] on link "Directory" at bounding box center [785, 40] width 109 height 17
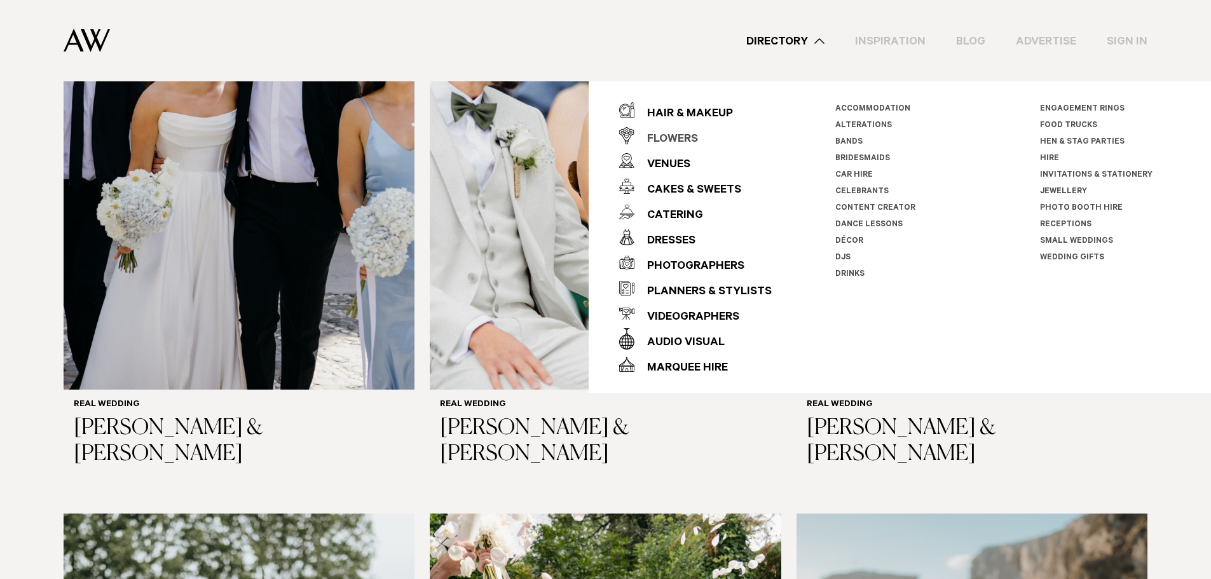
click at [700, 132] on link "Flowers" at bounding box center [695, 135] width 153 height 25
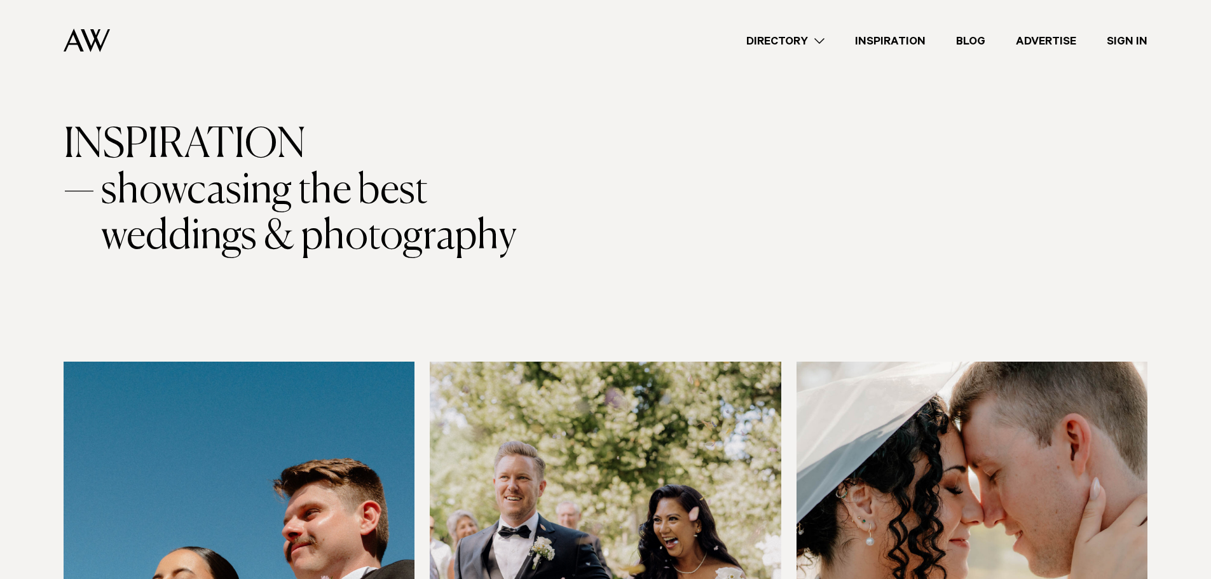
scroll to position [0, 0]
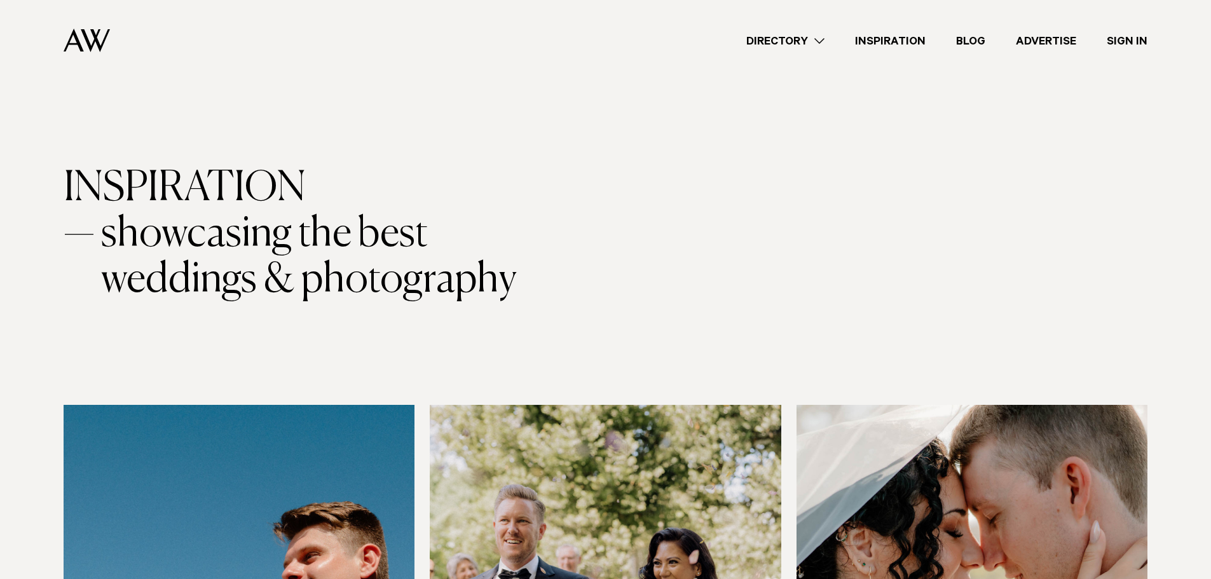
click at [98, 23] on nav "Directory Hair & Makeup Flowers Venues" at bounding box center [606, 40] width 1084 height 81
click at [96, 32] on img at bounding box center [87, 41] width 46 height 24
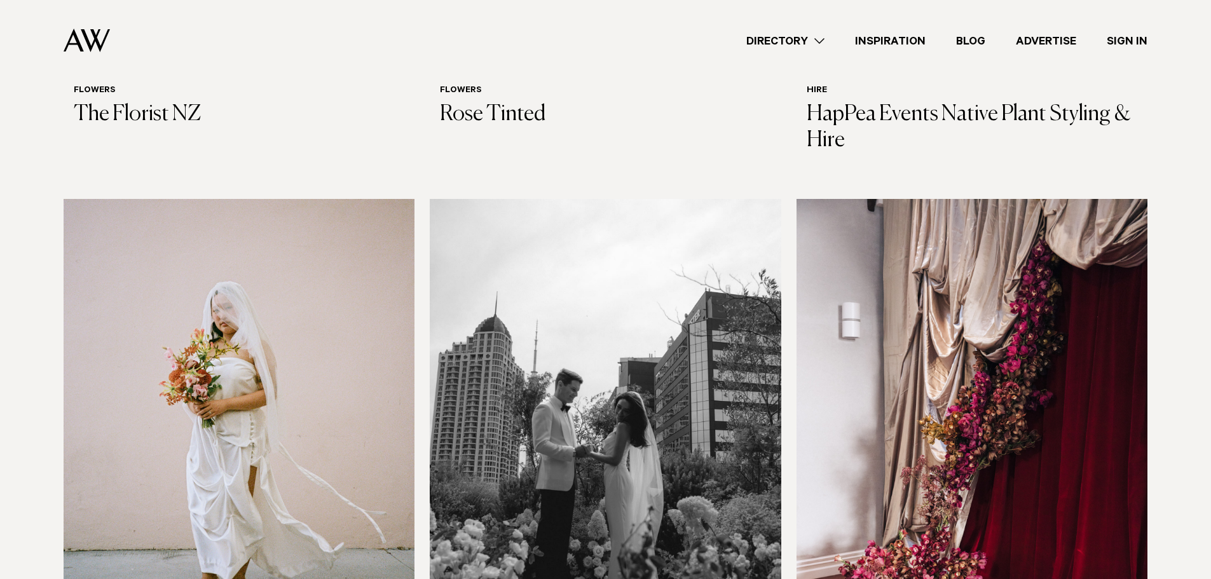
scroll to position [1526, 0]
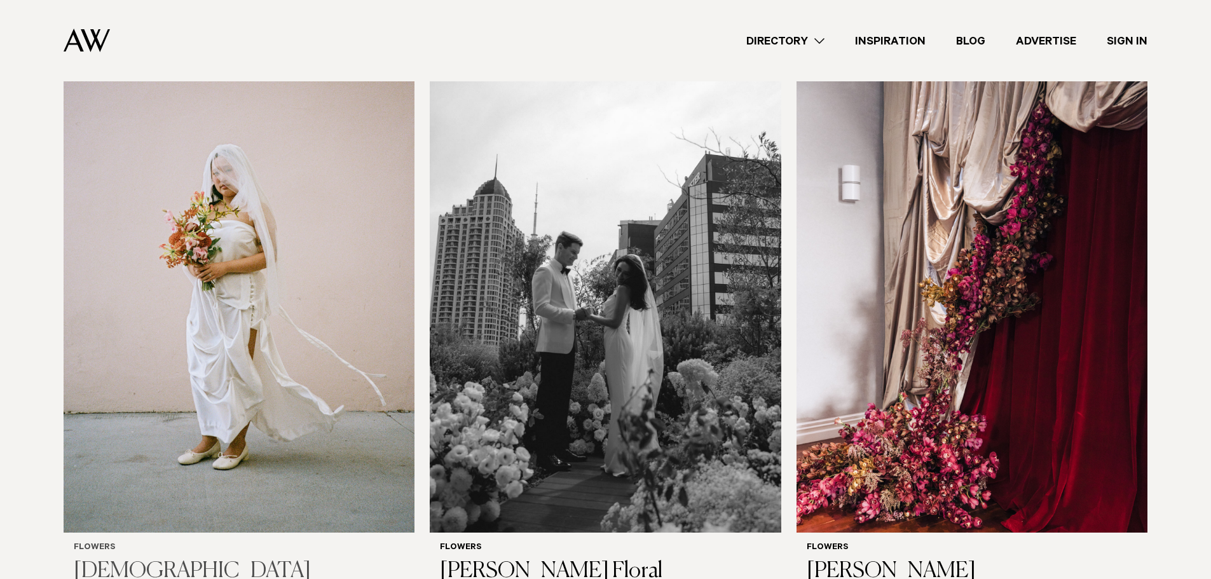
click at [314, 353] on img at bounding box center [239, 297] width 351 height 471
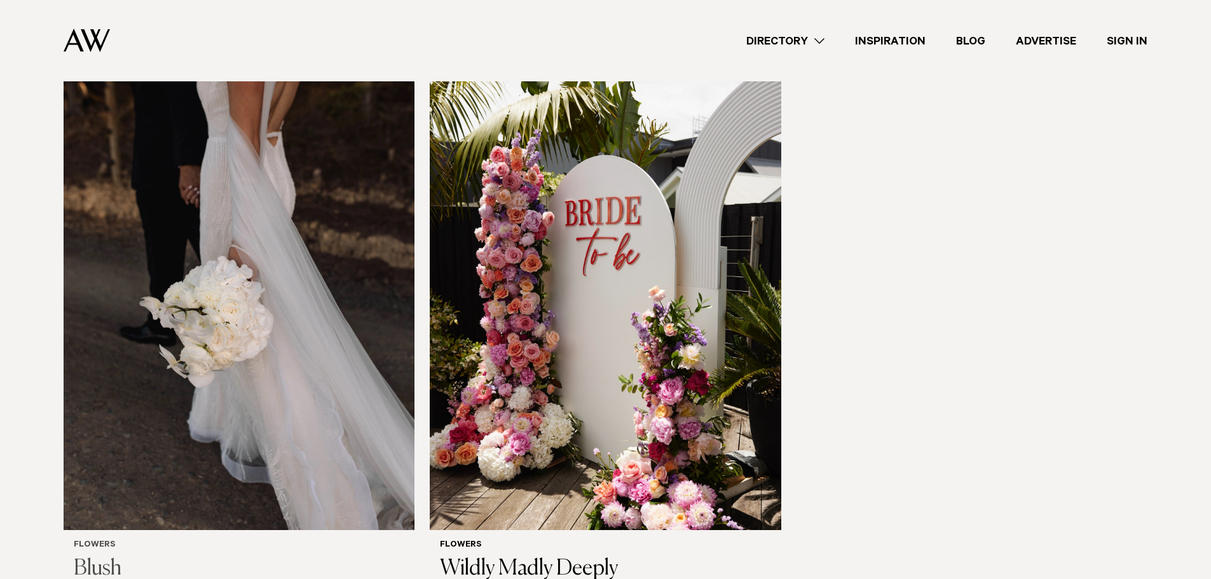
scroll to position [2089, 0]
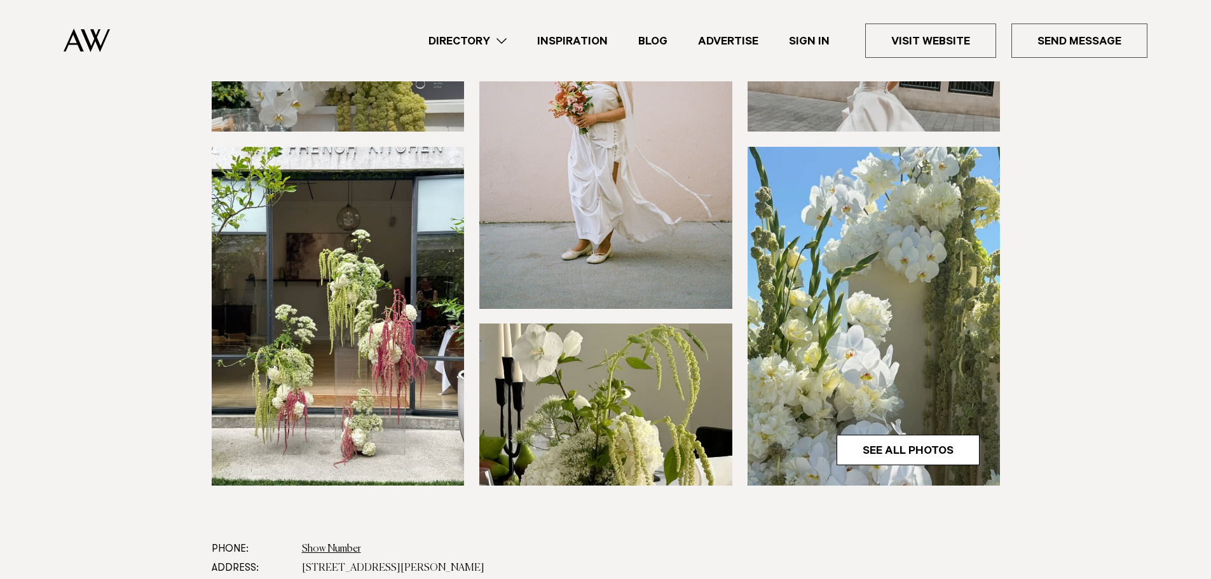
scroll to position [445, 0]
